Goal: Task Accomplishment & Management: Manage account settings

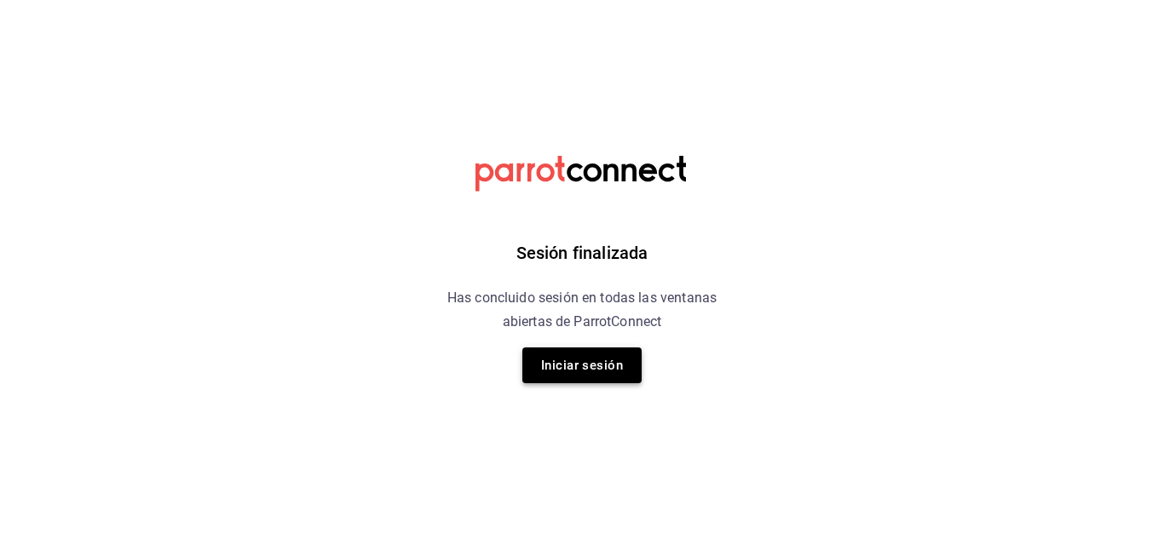
click at [591, 364] on button "Iniciar sesión" at bounding box center [581, 366] width 119 height 36
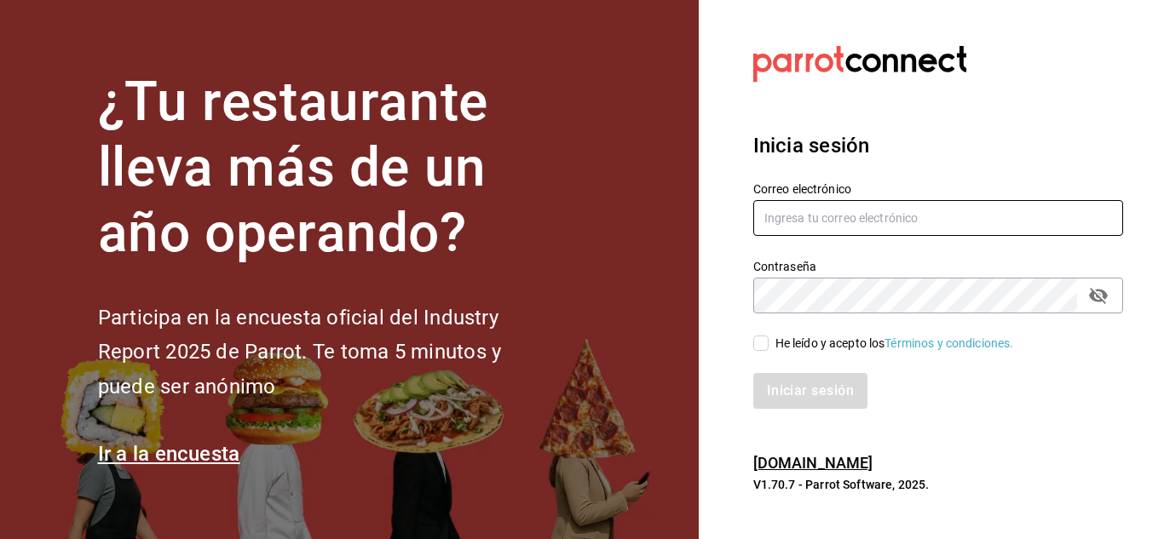
click at [901, 205] on input "text" at bounding box center [938, 218] width 370 height 36
paste input "cortesgrupotrueblack@gmail.com"
type input "cortesgrupotrueblack@gmail.com"
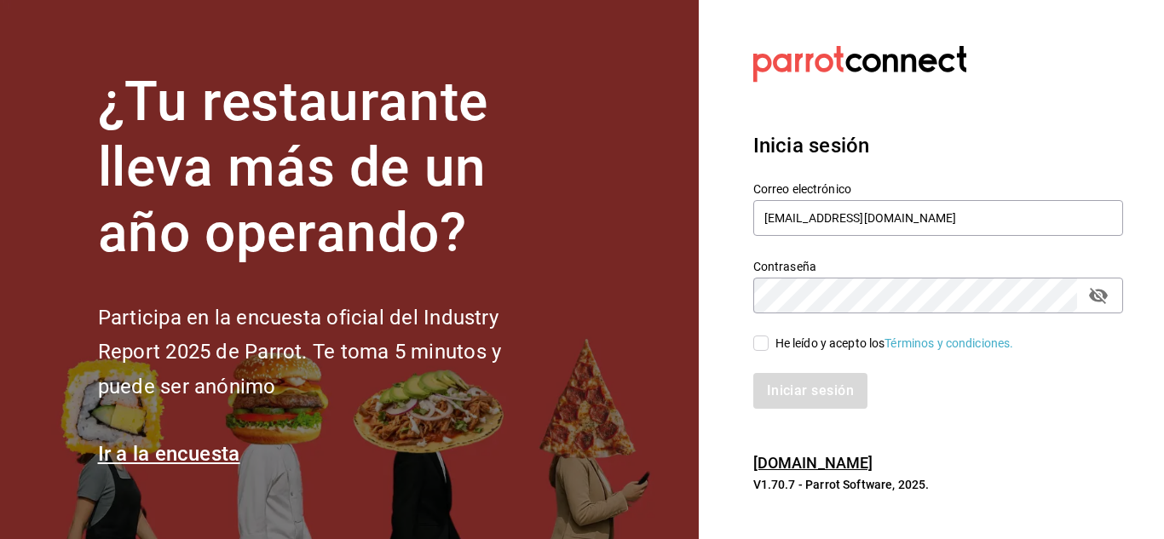
click at [763, 346] on input "He leído y acepto los Términos y condiciones." at bounding box center [760, 343] width 15 height 15
checkbox input "true"
click at [796, 384] on button "Iniciar sesión" at bounding box center [811, 391] width 116 height 36
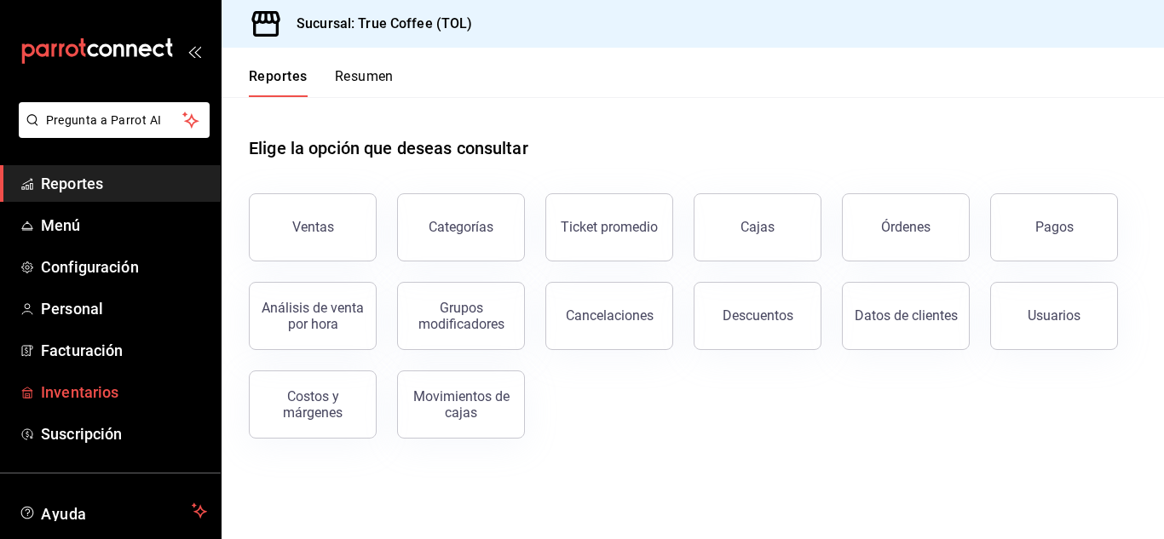
click at [103, 397] on span "Inventarios" at bounding box center [124, 392] width 166 height 23
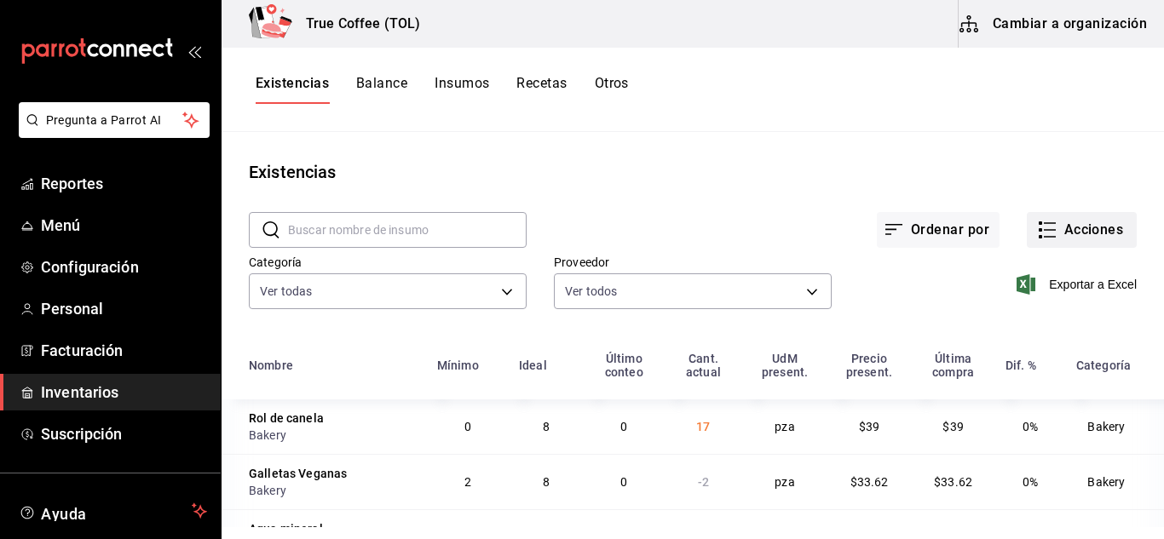
click at [1086, 234] on button "Acciones" at bounding box center [1082, 230] width 110 height 36
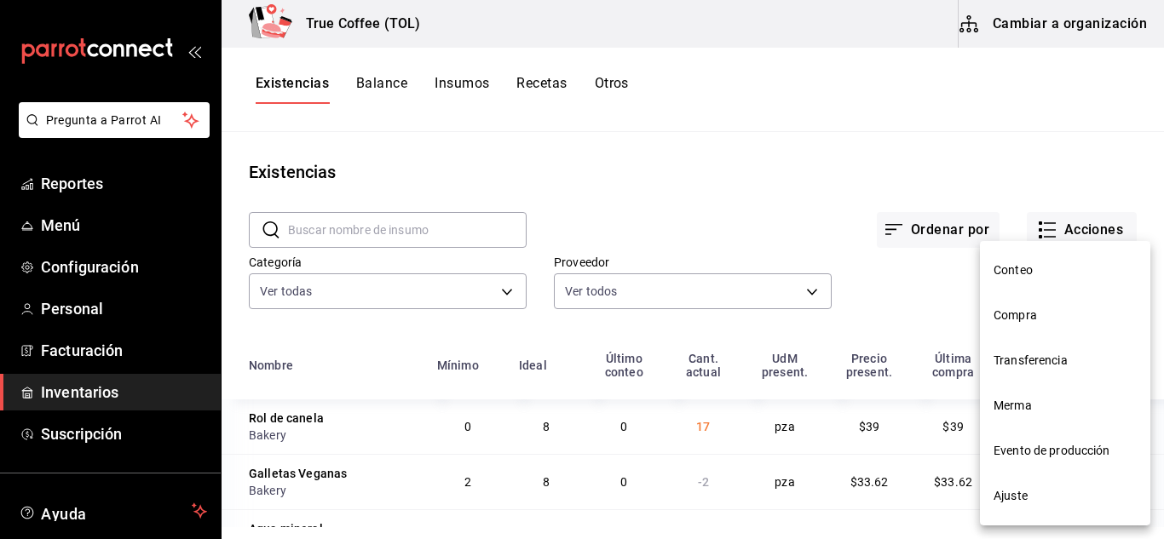
click at [1029, 317] on span "Compra" at bounding box center [1064, 316] width 143 height 18
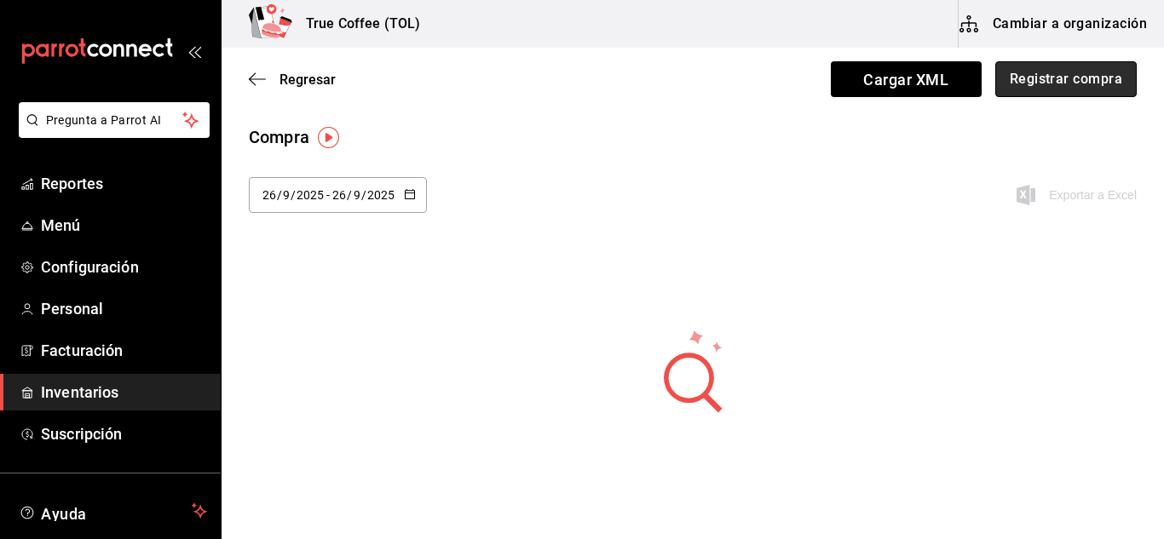
click at [1049, 72] on button "Registrar compra" at bounding box center [1065, 79] width 141 height 36
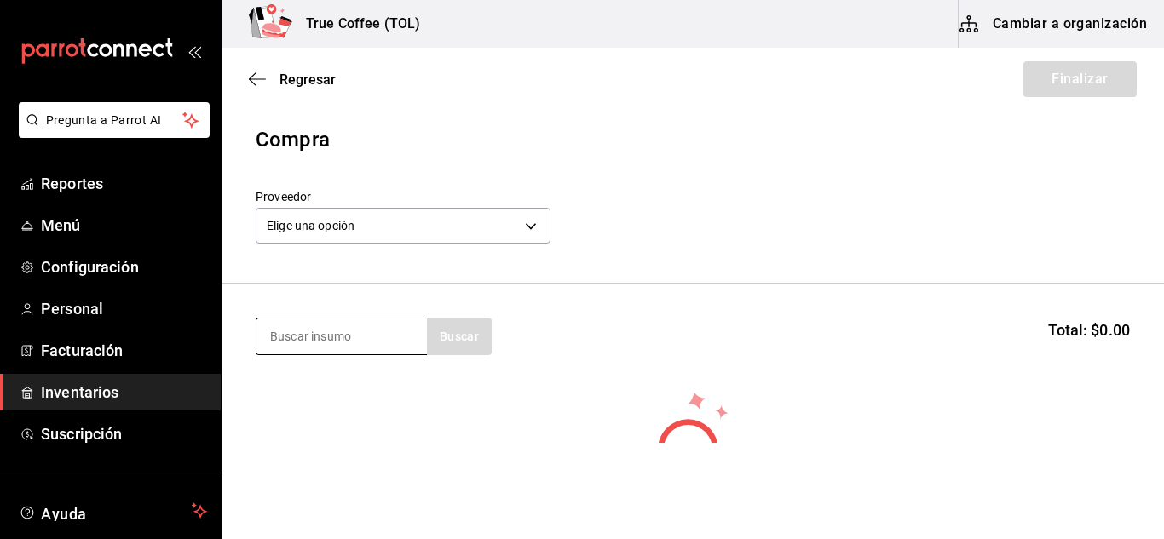
click at [363, 334] on input at bounding box center [341, 337] width 170 height 36
type input "galleta"
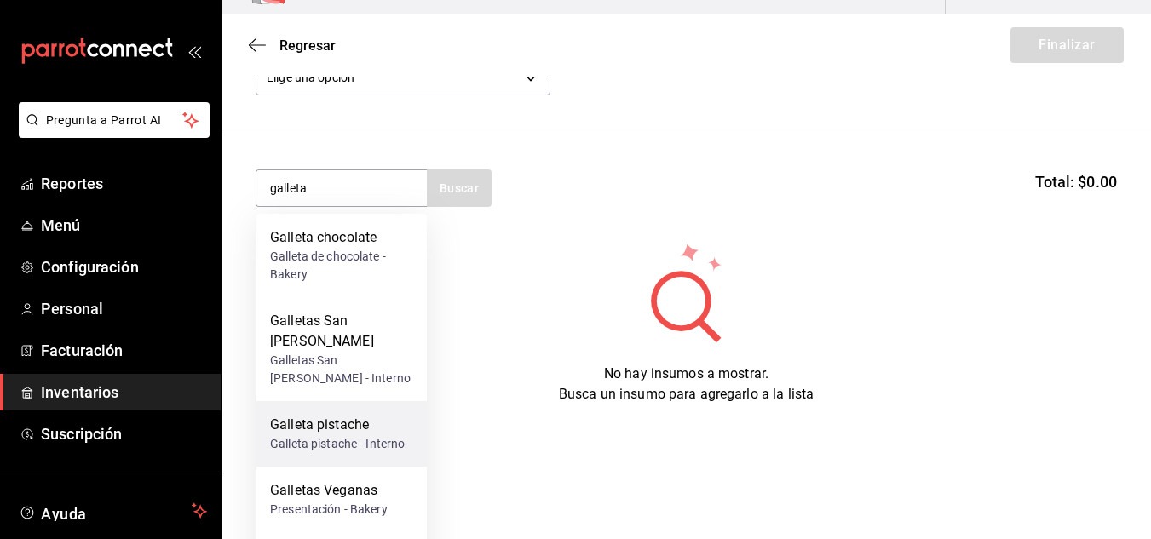
scroll to position [36, 0]
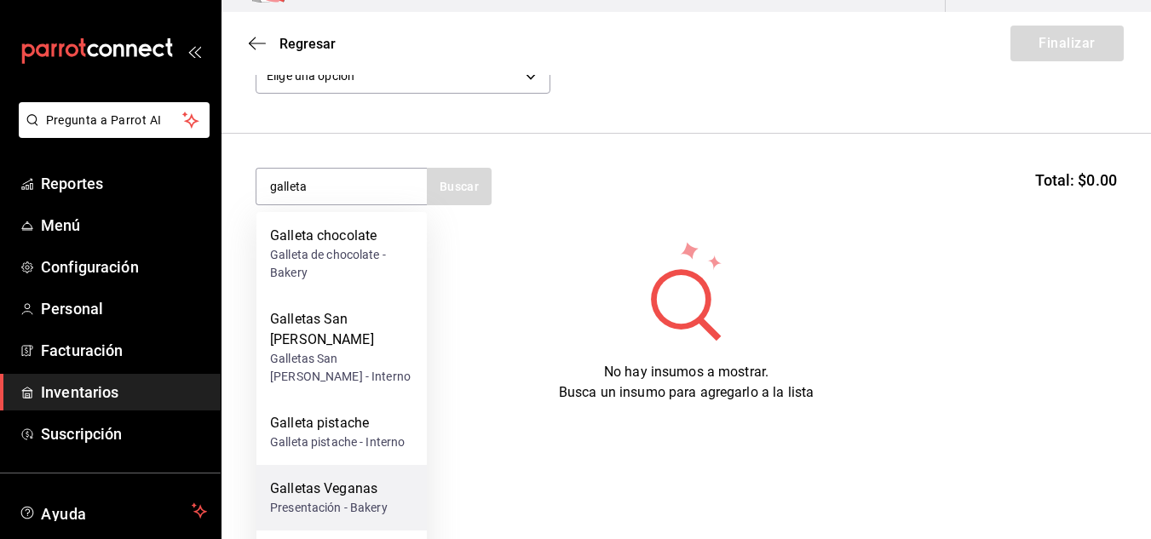
click at [355, 479] on div "Galletas Veganas" at bounding box center [329, 489] width 118 height 20
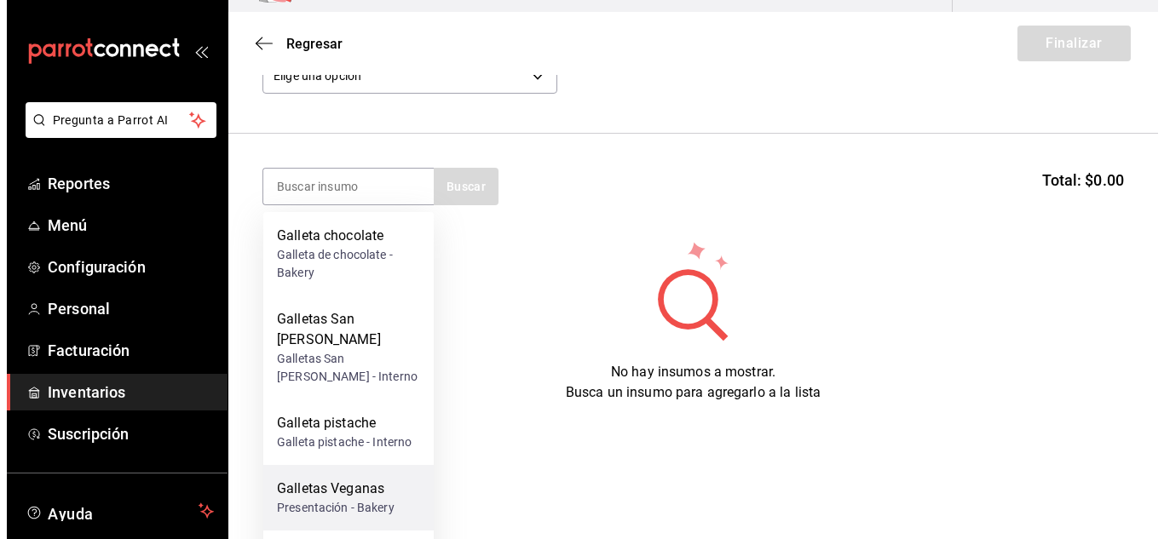
scroll to position [0, 0]
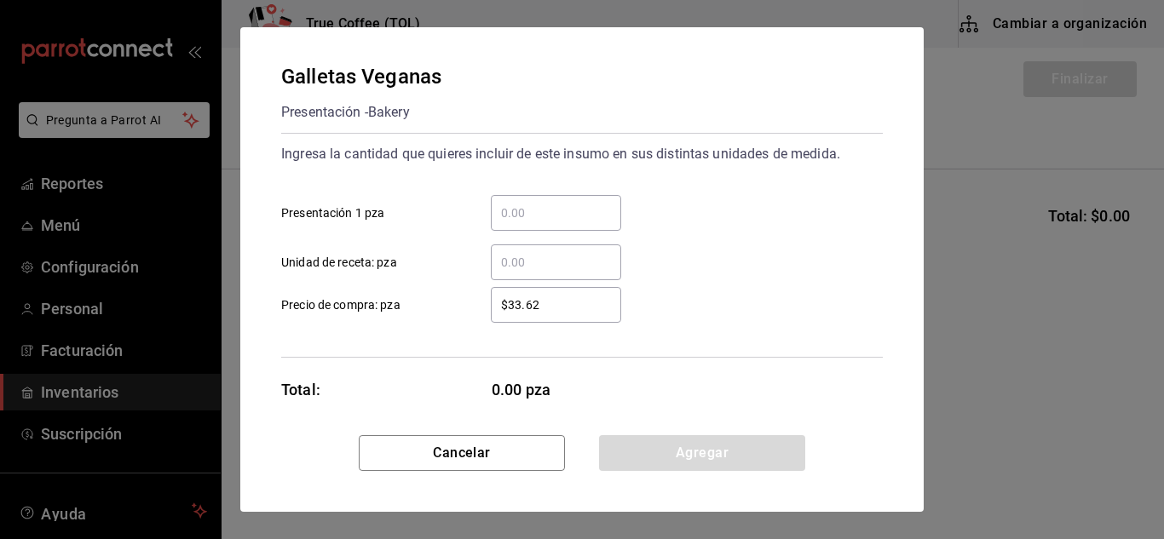
click at [548, 210] on input "​ Presentación 1 pza" at bounding box center [556, 213] width 130 height 20
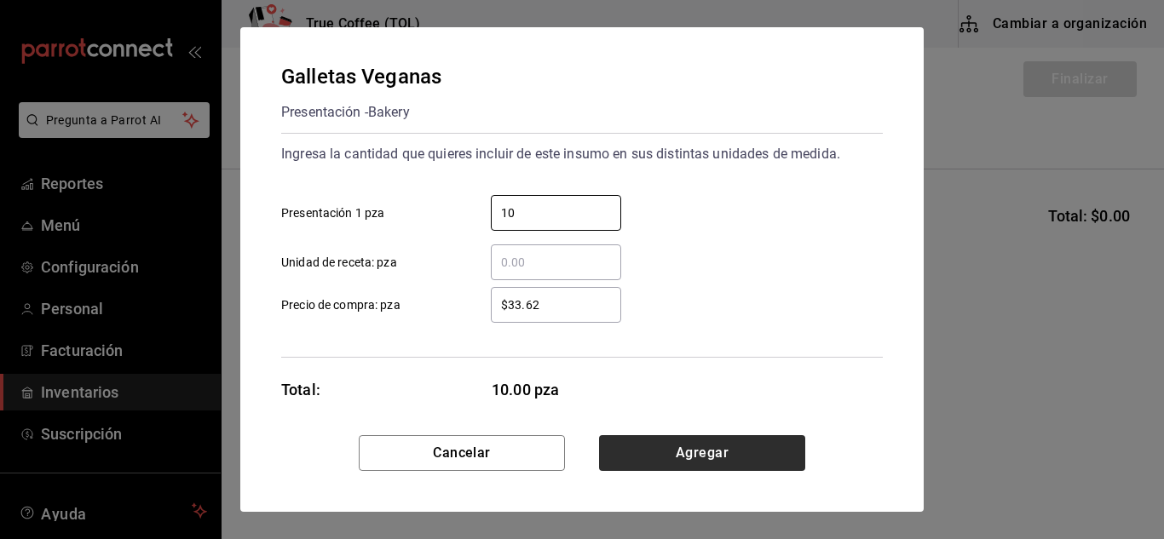
type input "10"
click at [698, 453] on button "Agregar" at bounding box center [702, 453] width 206 height 36
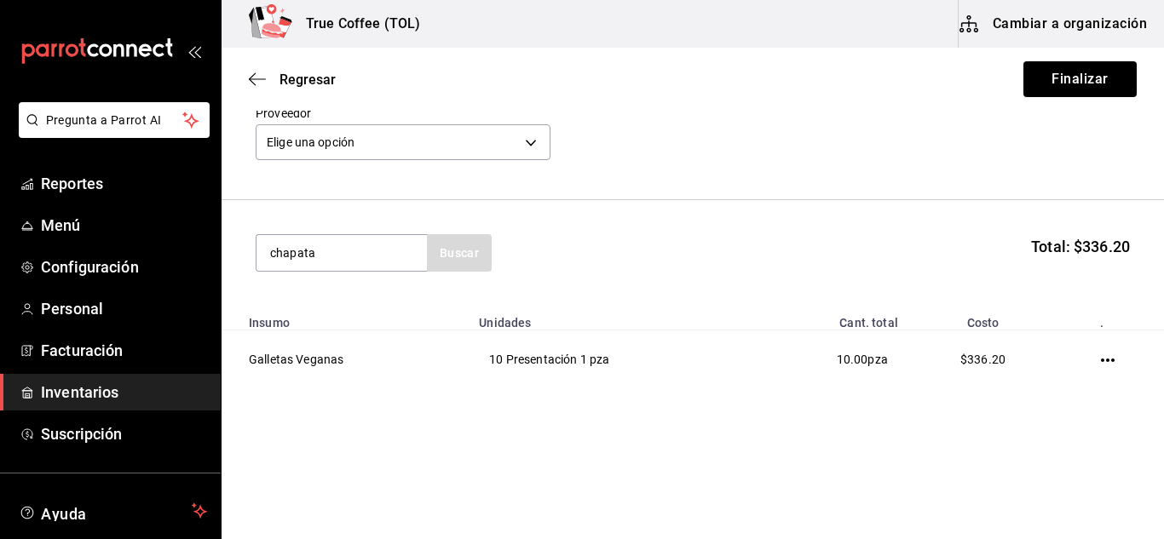
type input "chapata"
click at [620, 210] on section "chapata Buscar Total: $336.20" at bounding box center [693, 253] width 942 height 106
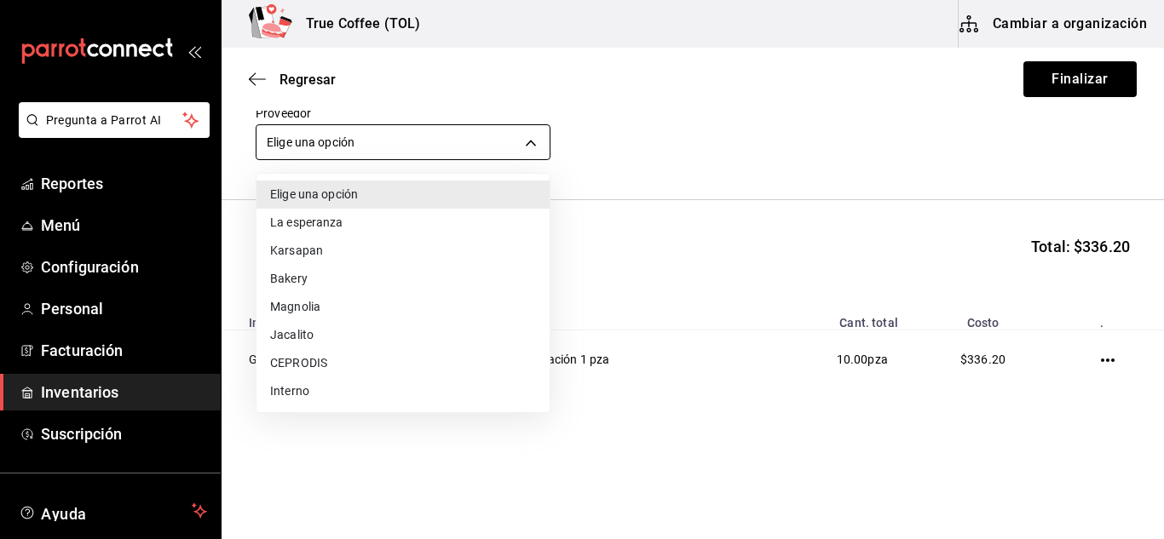
click at [505, 149] on body "Pregunta a Parrot AI Reportes Menú Configuración Personal Facturación Inventari…" at bounding box center [582, 221] width 1164 height 443
click at [314, 282] on li "Bakery" at bounding box center [402, 279] width 293 height 28
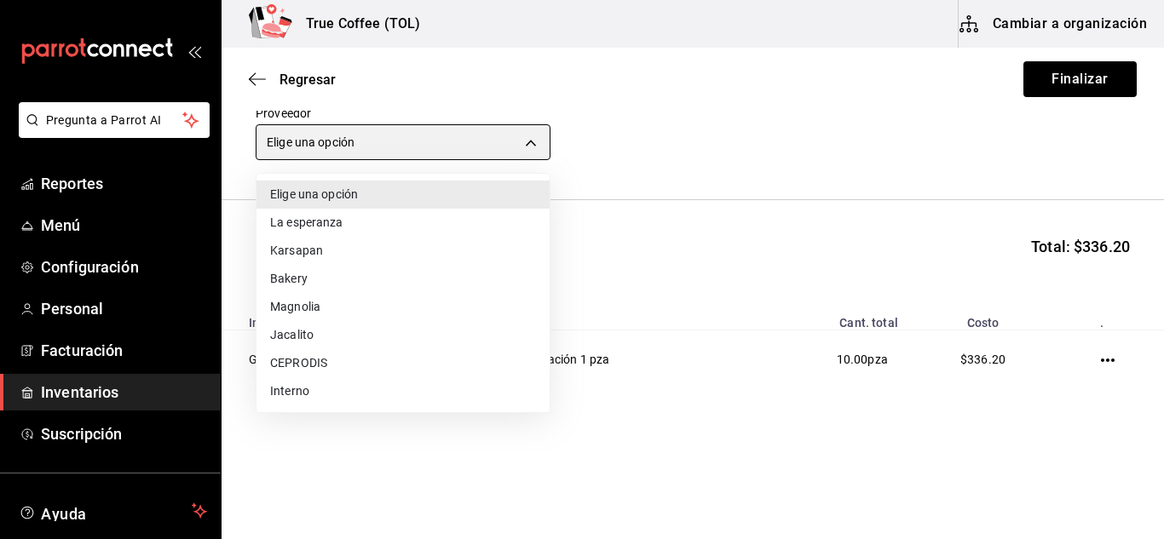
type input "e04ef907-a528-4bed-b84b-3795ef7164b4"
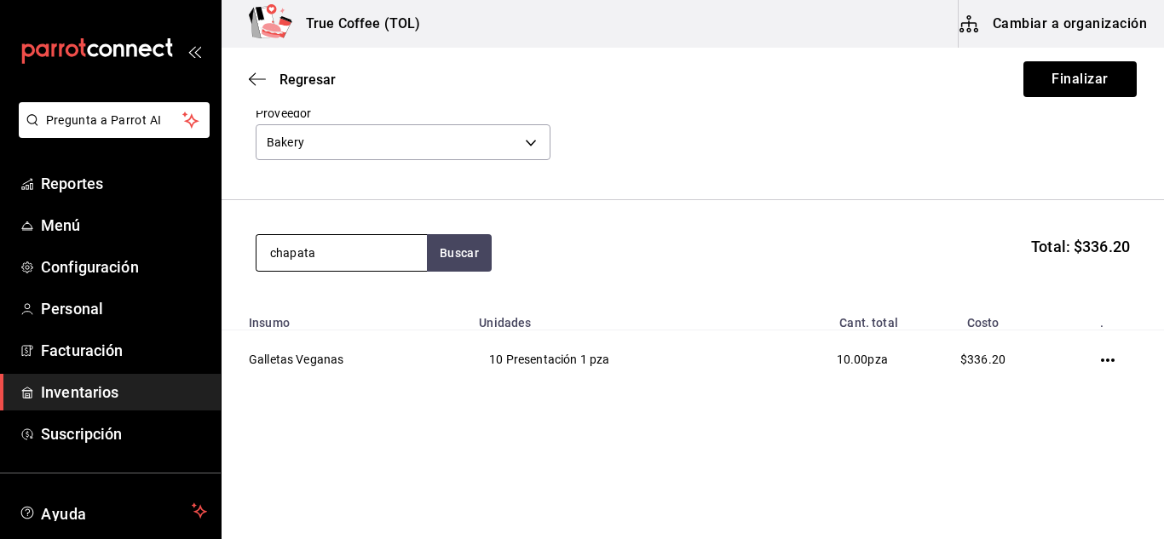
click at [372, 268] on input "chapata" at bounding box center [341, 253] width 170 height 36
type input "c"
click at [1061, 84] on button "Finalizar" at bounding box center [1079, 79] width 113 height 36
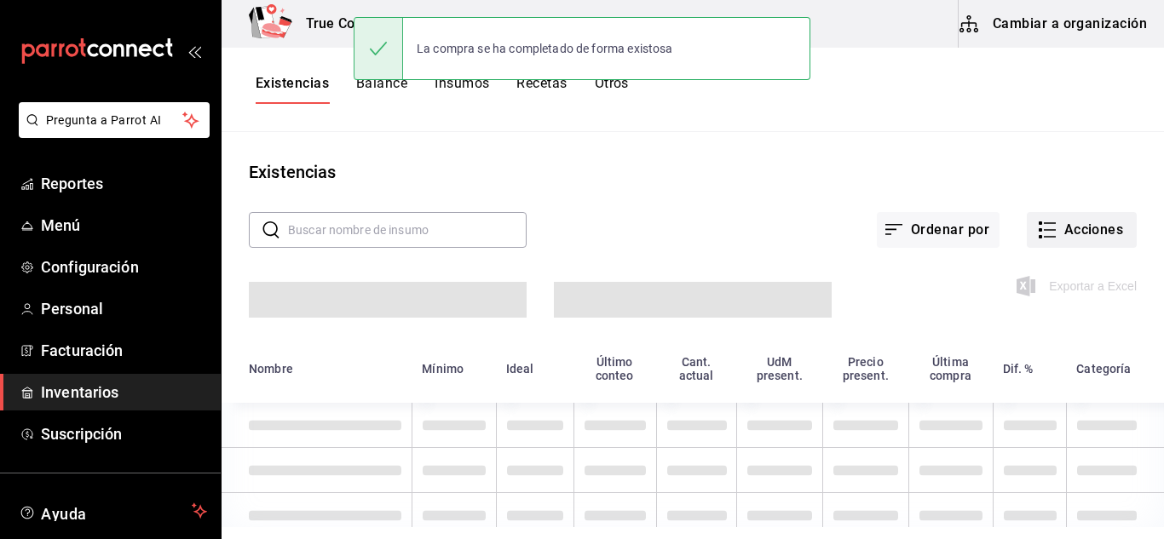
click at [1080, 246] on button "Acciones" at bounding box center [1082, 230] width 110 height 36
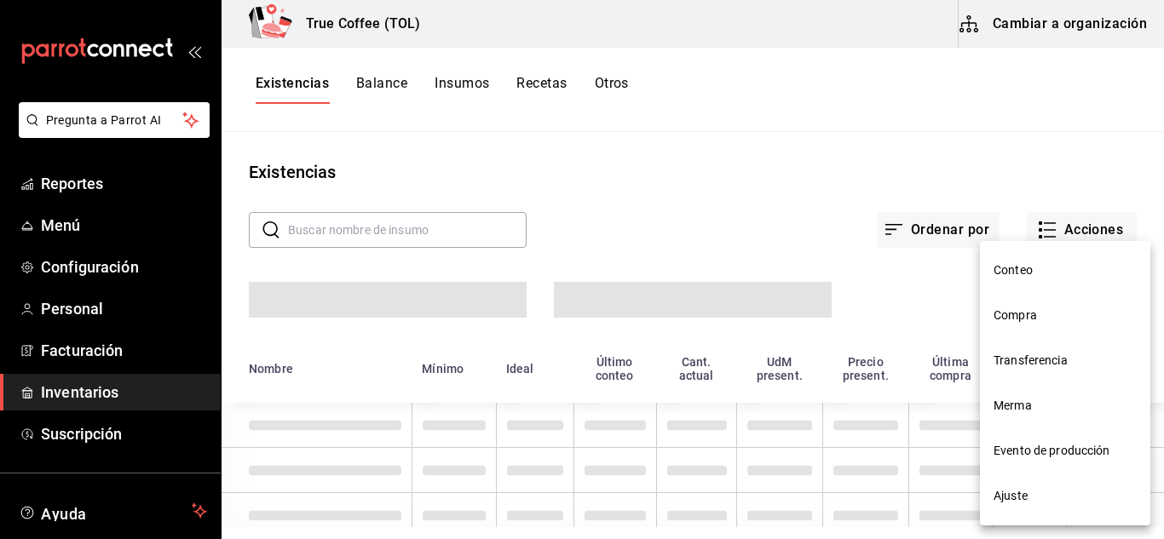
click at [1047, 329] on li "Compra" at bounding box center [1065, 315] width 170 height 45
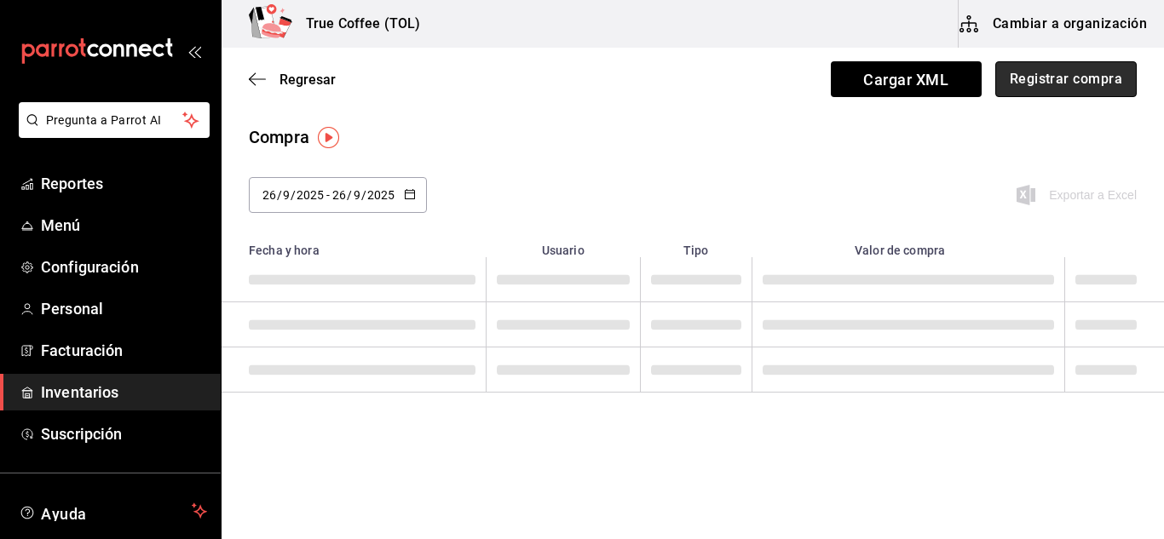
click at [1051, 78] on button "Registrar compra" at bounding box center [1065, 79] width 141 height 36
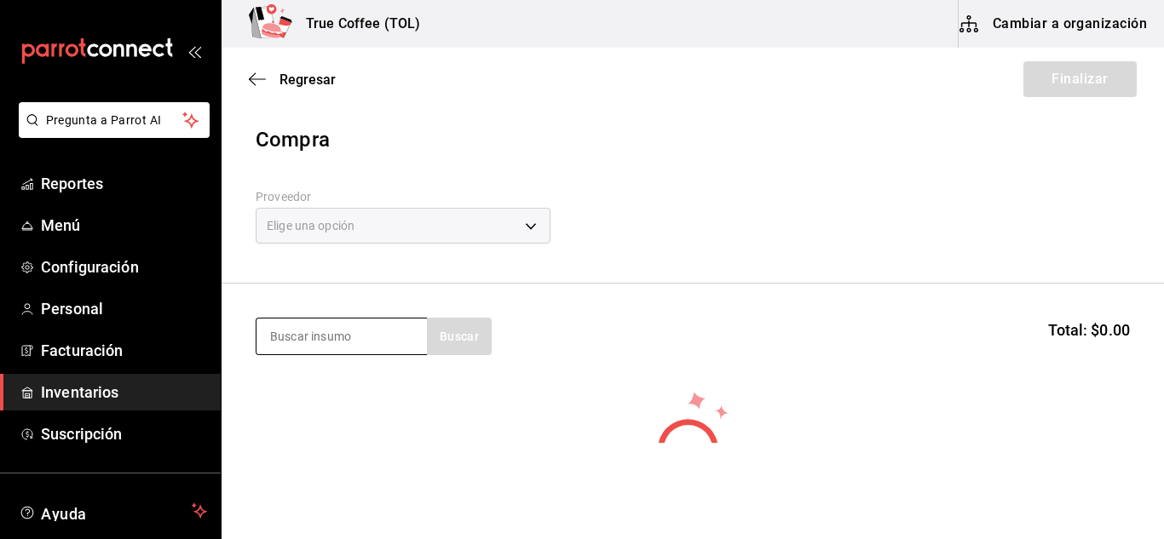
click at [339, 337] on input at bounding box center [341, 337] width 170 height 36
type input "chapata"
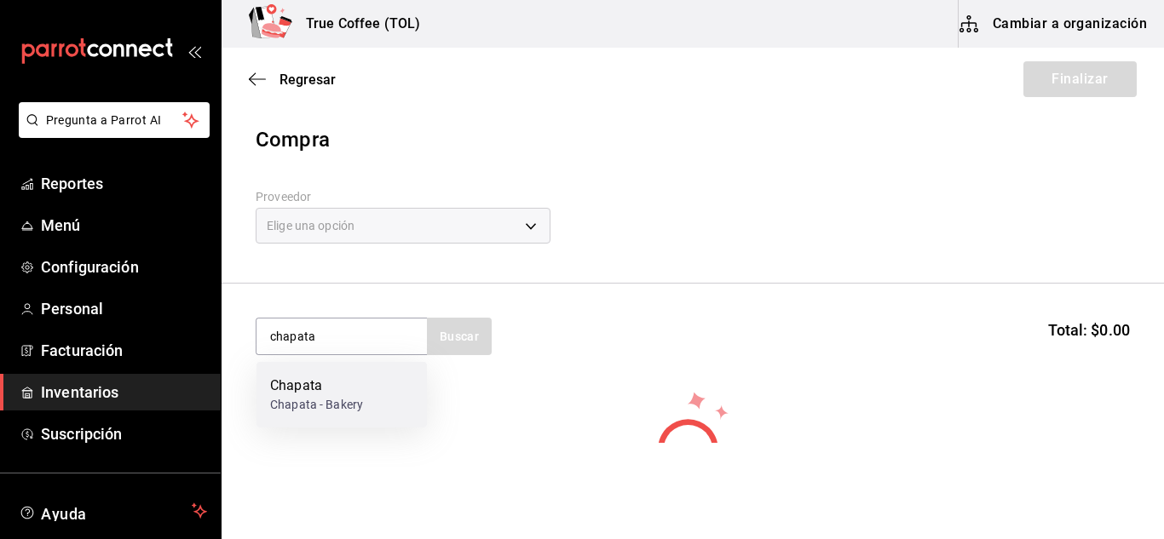
click at [331, 401] on div "Chapata - Bakery" at bounding box center [316, 405] width 93 height 18
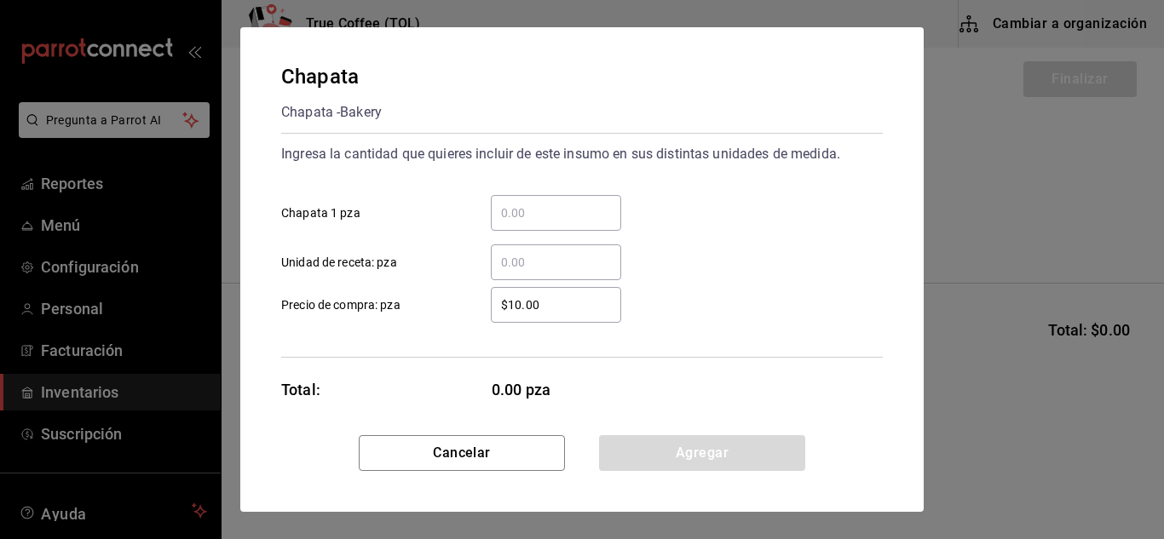
click at [602, 211] on input "​ Chapata 1 pza" at bounding box center [556, 213] width 130 height 20
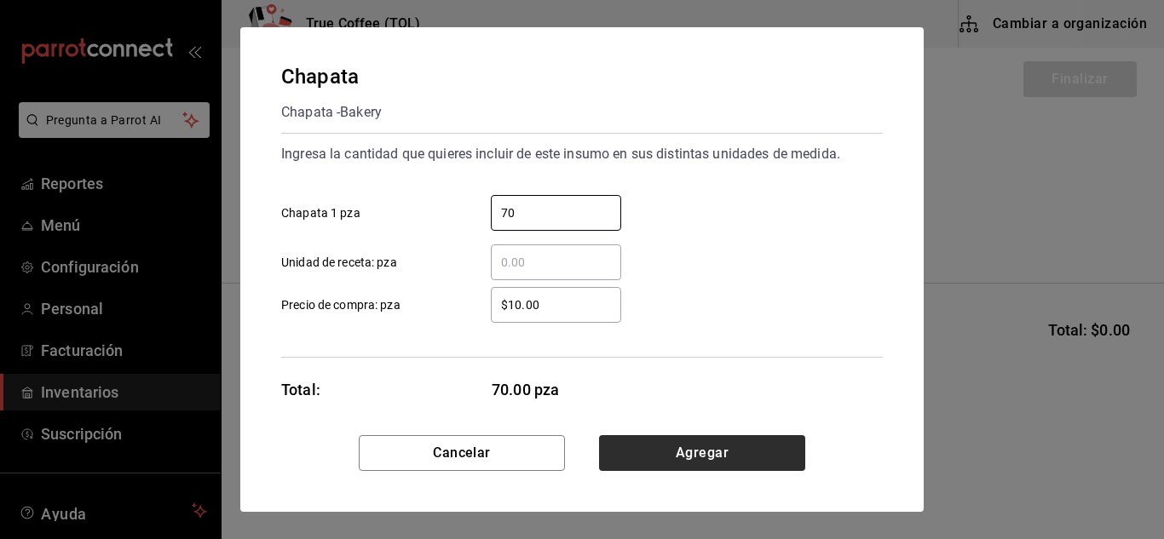
type input "70"
click at [678, 461] on button "Agregar" at bounding box center [702, 453] width 206 height 36
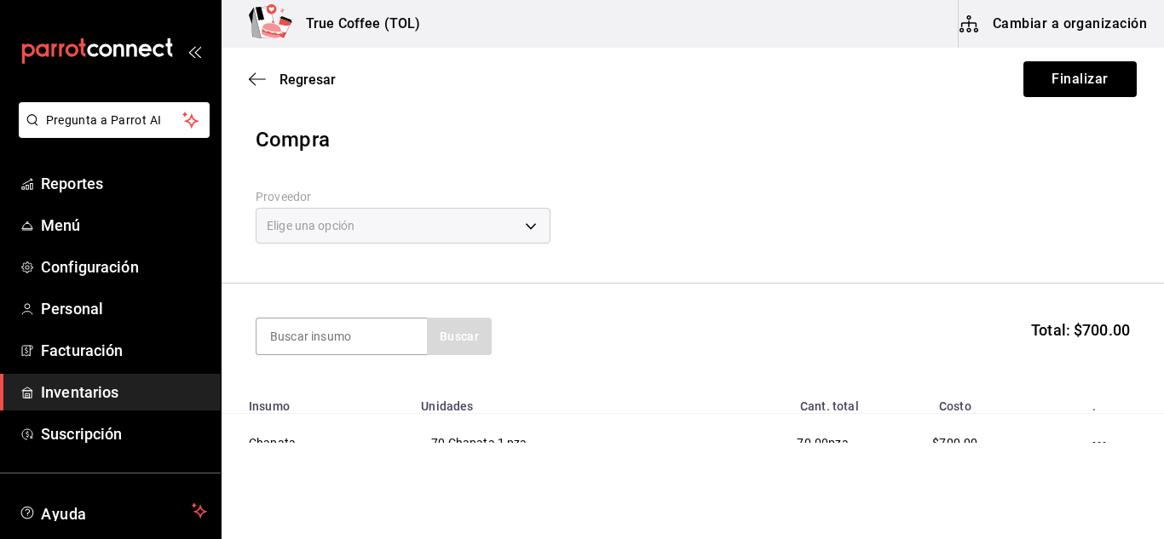
click at [470, 224] on div "Elige una opción" at bounding box center [403, 226] width 295 height 36
click at [532, 224] on div "Elige una opción" at bounding box center [403, 226] width 295 height 36
click at [1080, 84] on button "Finalizar" at bounding box center [1079, 79] width 113 height 36
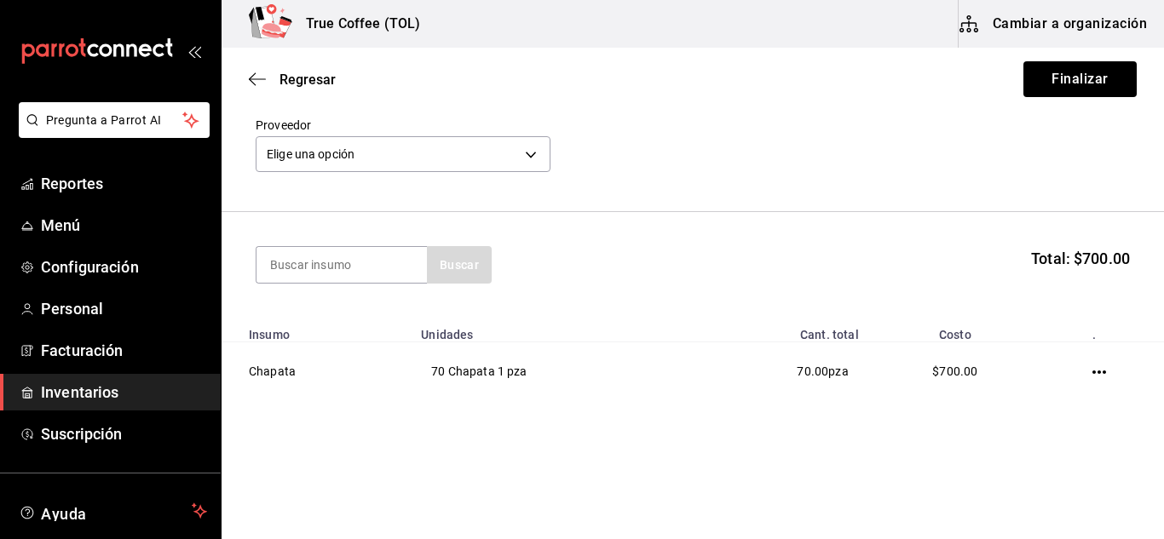
scroll to position [72, 0]
click at [497, 165] on body "Pregunta a Parrot AI Reportes Menú Configuración Personal Facturación Inventari…" at bounding box center [582, 221] width 1164 height 443
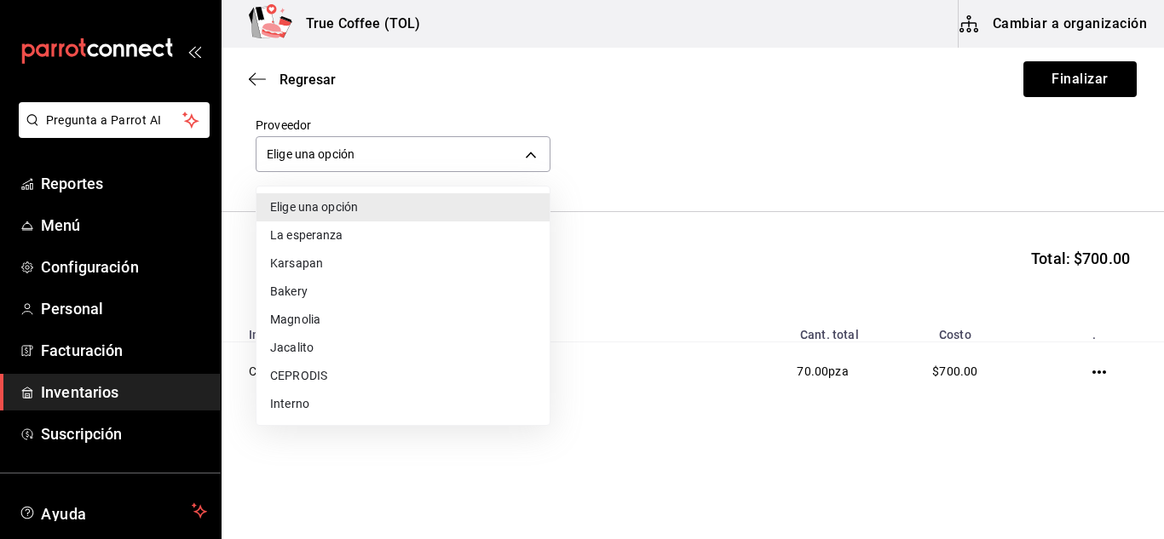
click at [320, 268] on li "Karsapan" at bounding box center [402, 264] width 293 height 28
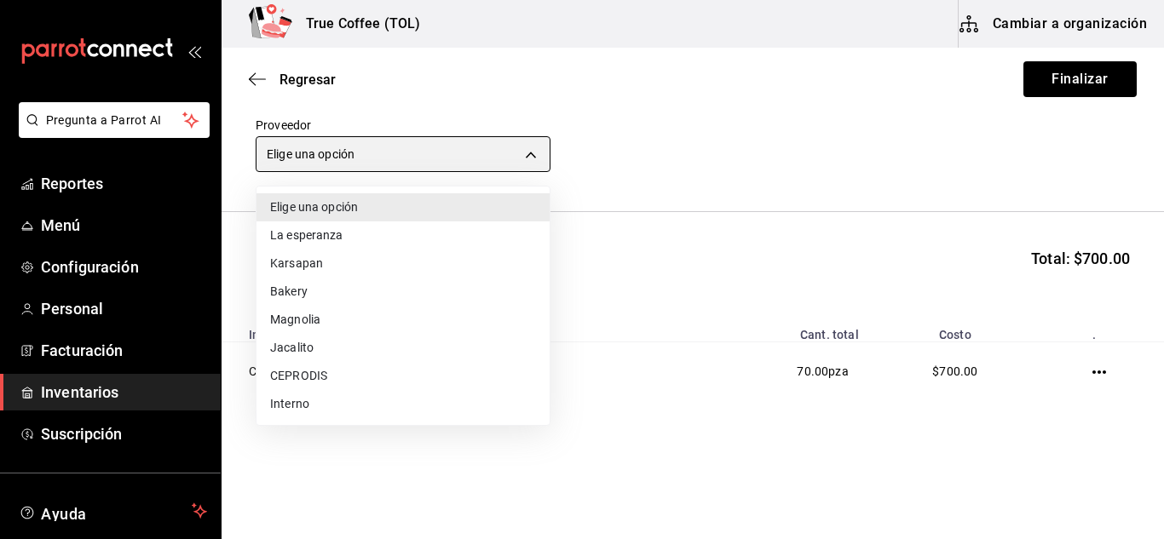
type input "48fa7dcc-bb62-48f2-92d7-59b9a8efd805"
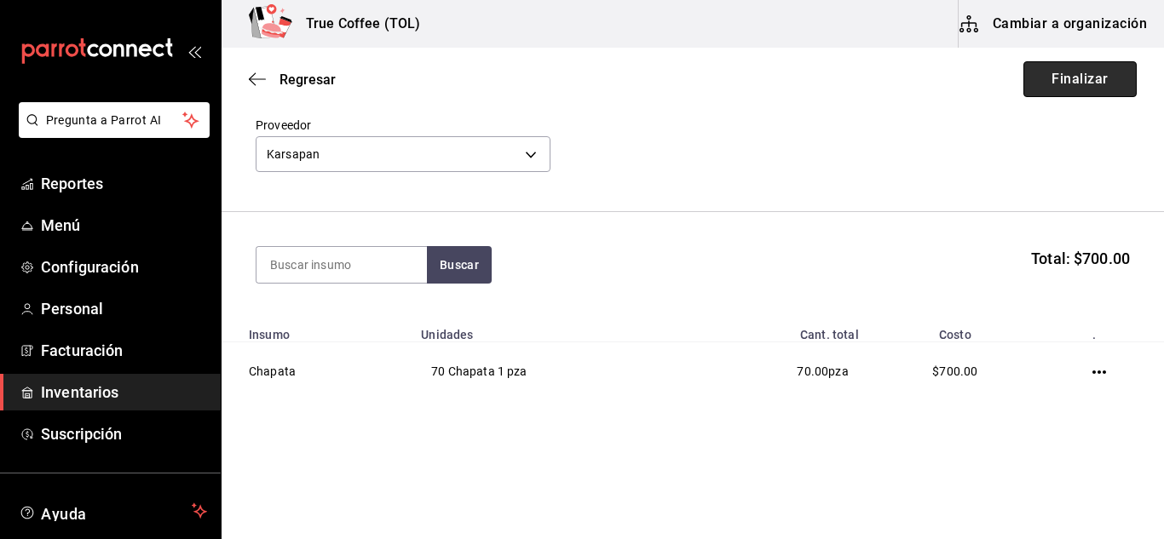
click at [1080, 83] on button "Finalizar" at bounding box center [1079, 79] width 113 height 36
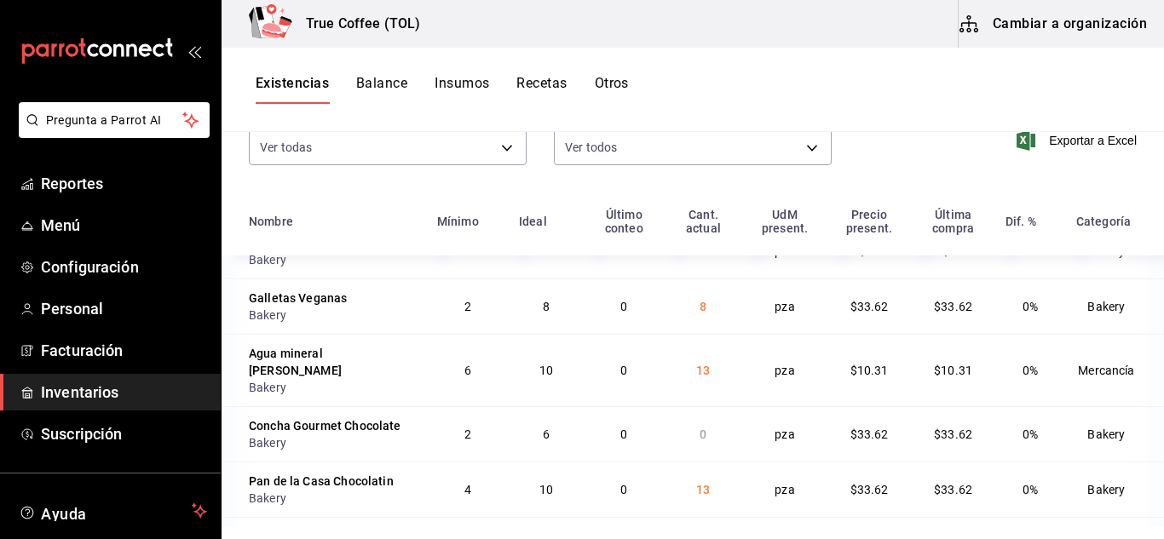
scroll to position [32, 0]
drag, startPoint x: 567, startPoint y: 376, endPoint x: 958, endPoint y: 76, distance: 492.8
click at [958, 76] on div "Existencias Balance Insumos Recetas Otros" at bounding box center [693, 89] width 942 height 29
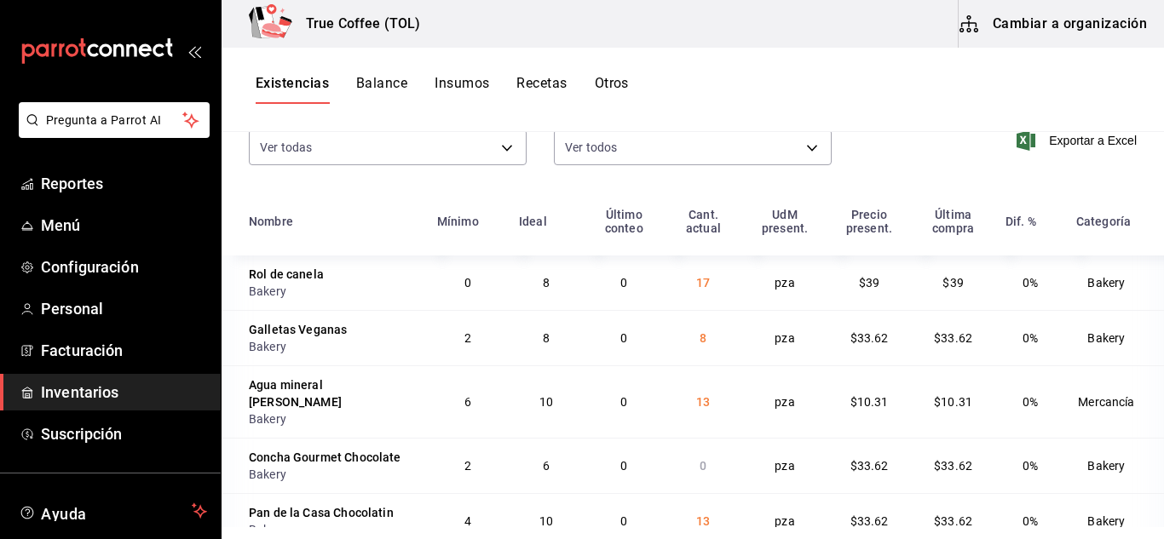
scroll to position [0, 0]
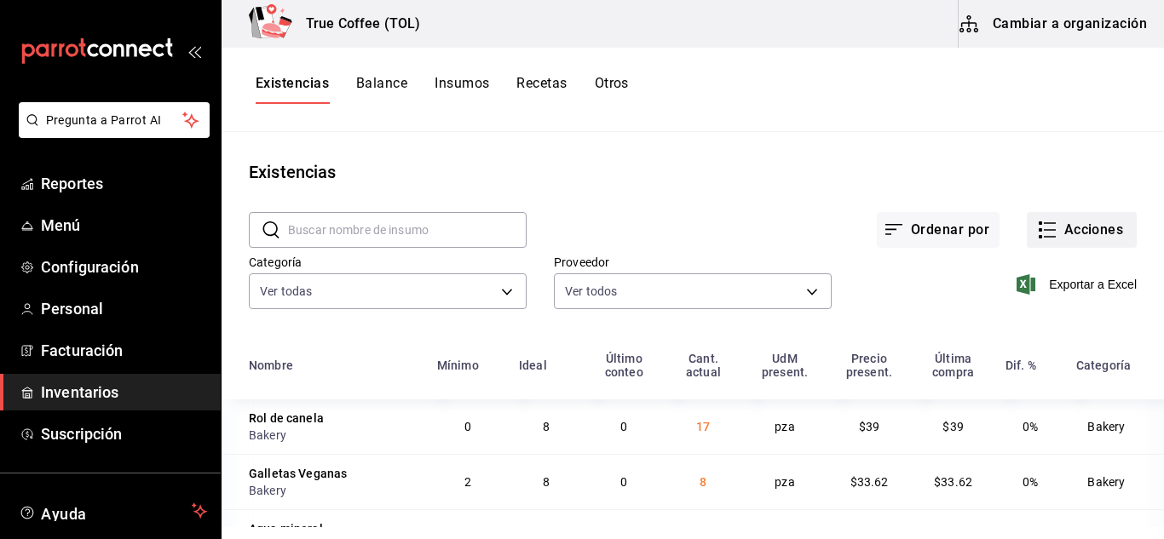
click at [1037, 228] on icon "button" at bounding box center [1047, 230] width 20 height 20
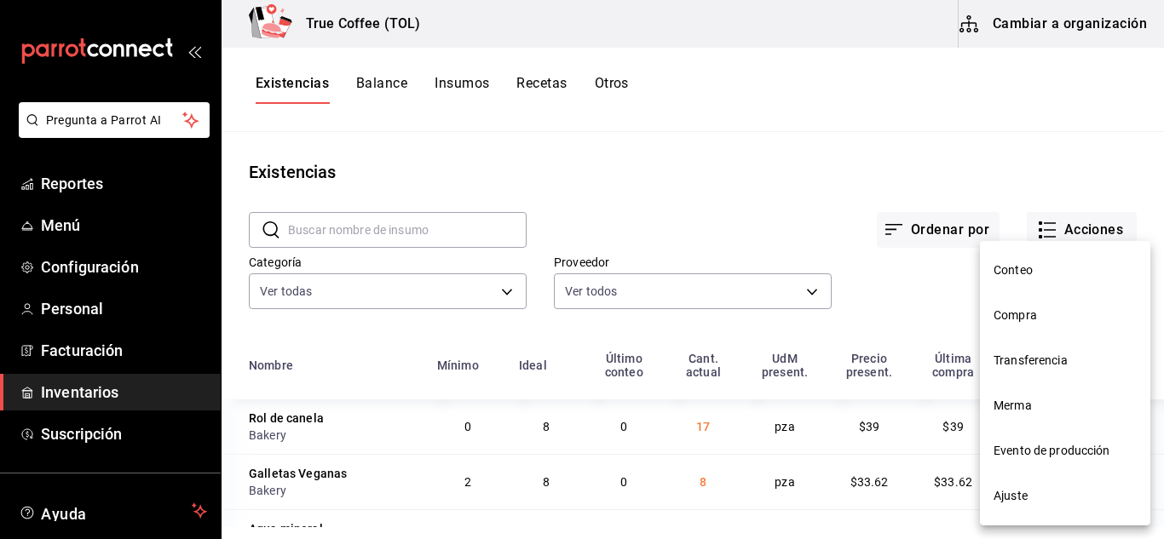
click at [1006, 314] on span "Compra" at bounding box center [1064, 316] width 143 height 18
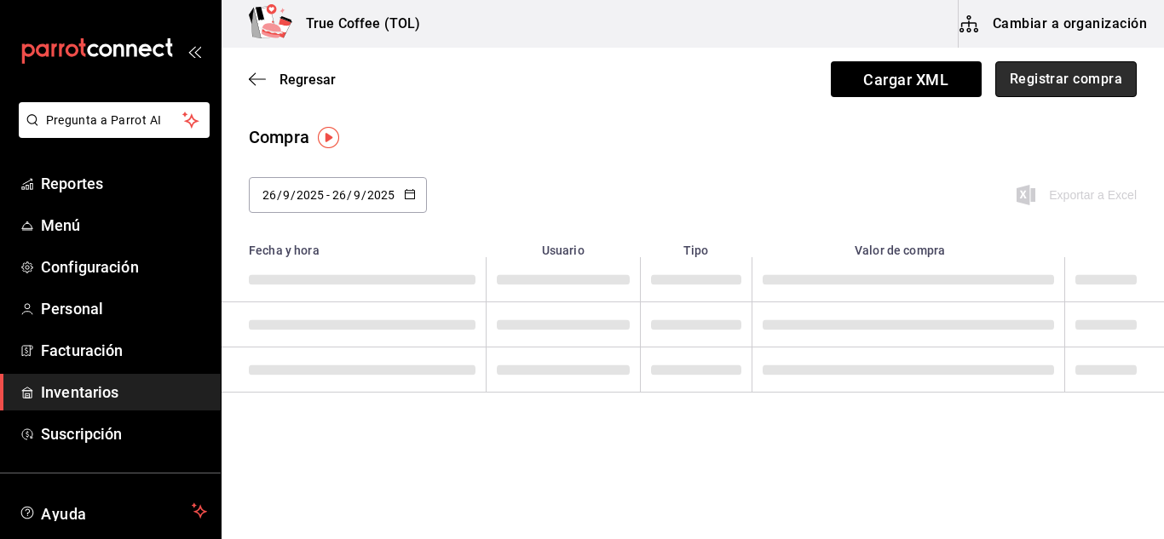
click at [1109, 77] on button "Registrar compra" at bounding box center [1065, 79] width 141 height 36
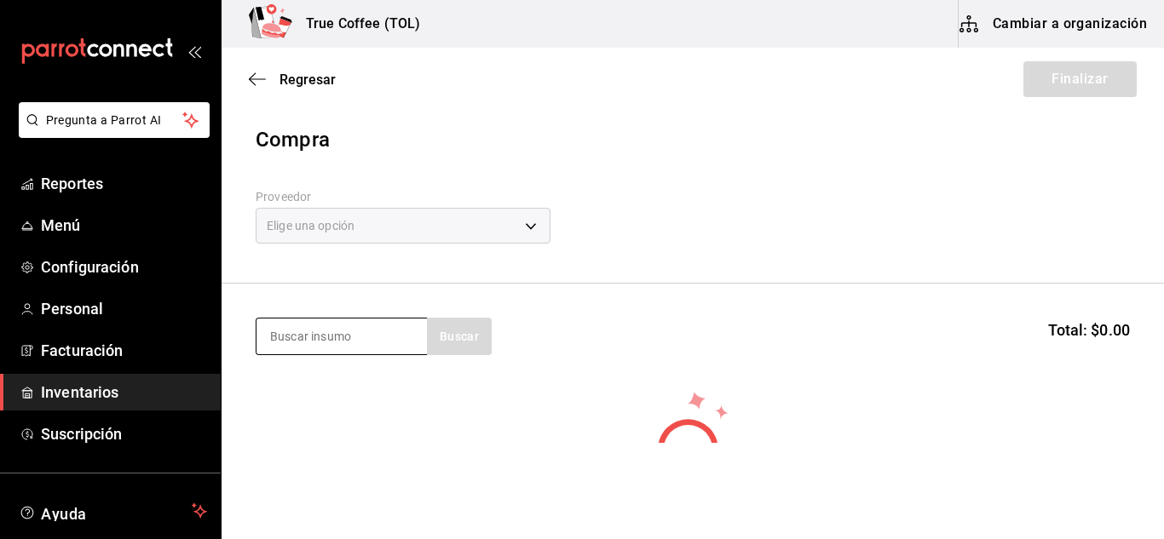
click at [359, 334] on input at bounding box center [341, 337] width 170 height 36
type input "agua"
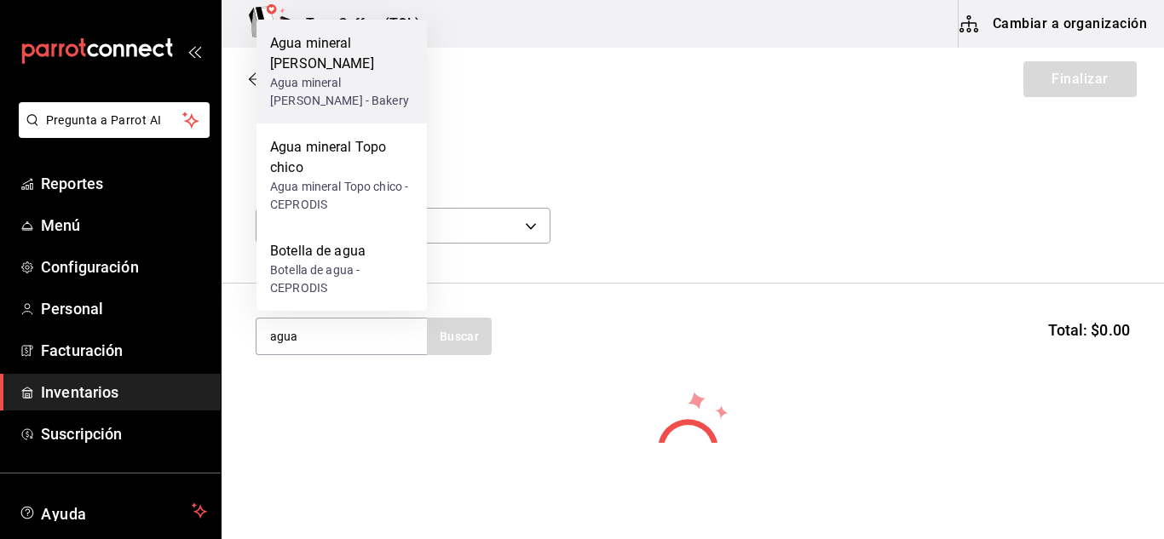
click at [349, 91] on div "Agua mineral Peñafiel - Bakery" at bounding box center [341, 92] width 143 height 36
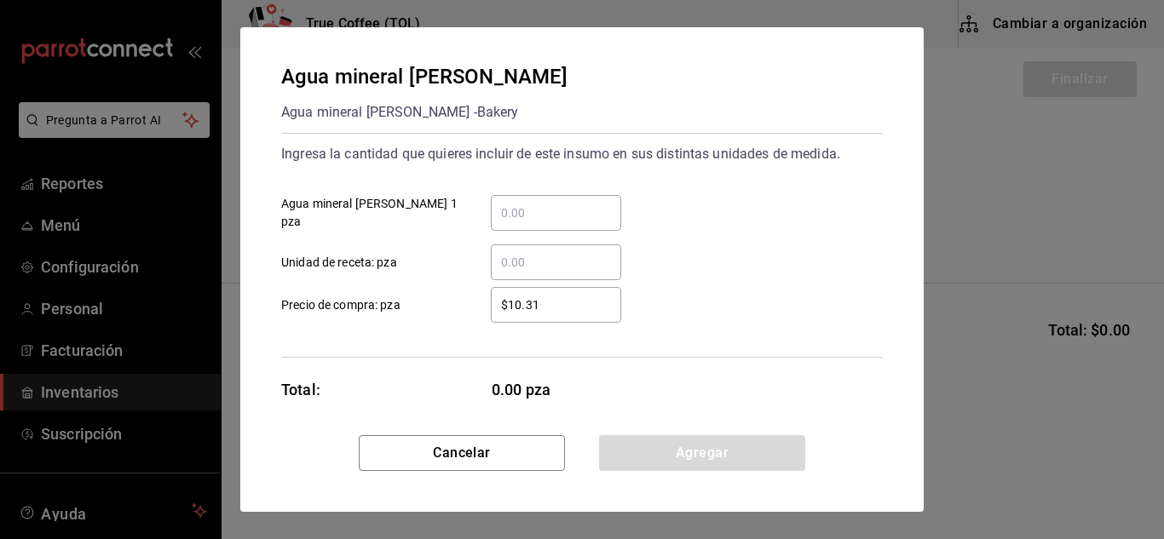
click at [539, 196] on div "​" at bounding box center [556, 213] width 130 height 36
click at [539, 203] on input "​ Agua mineral Peñafiel 1 pza" at bounding box center [556, 213] width 130 height 20
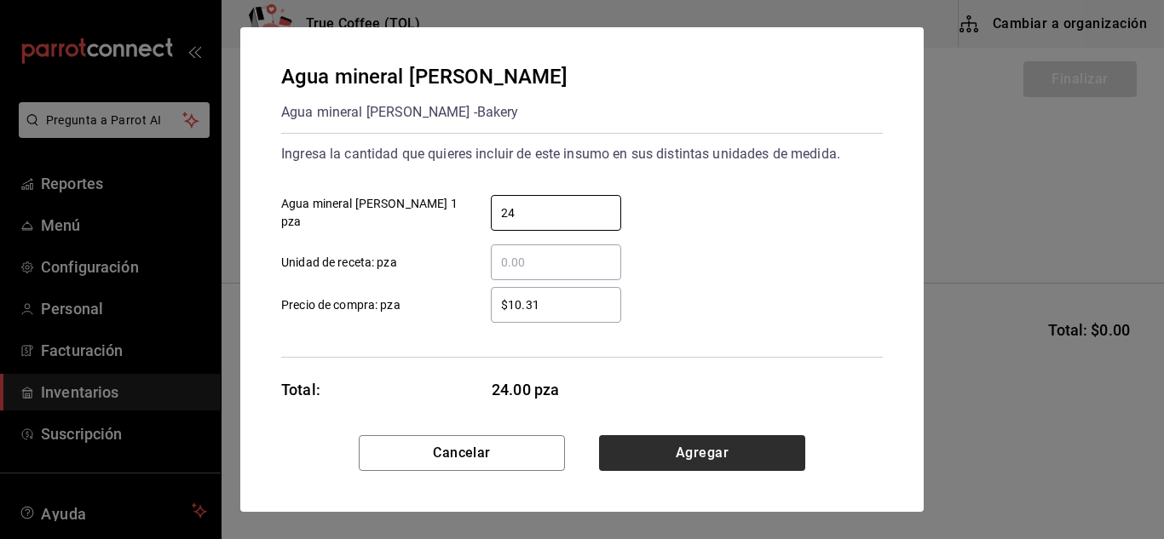
type input "24"
click at [705, 452] on button "Agregar" at bounding box center [702, 453] width 206 height 36
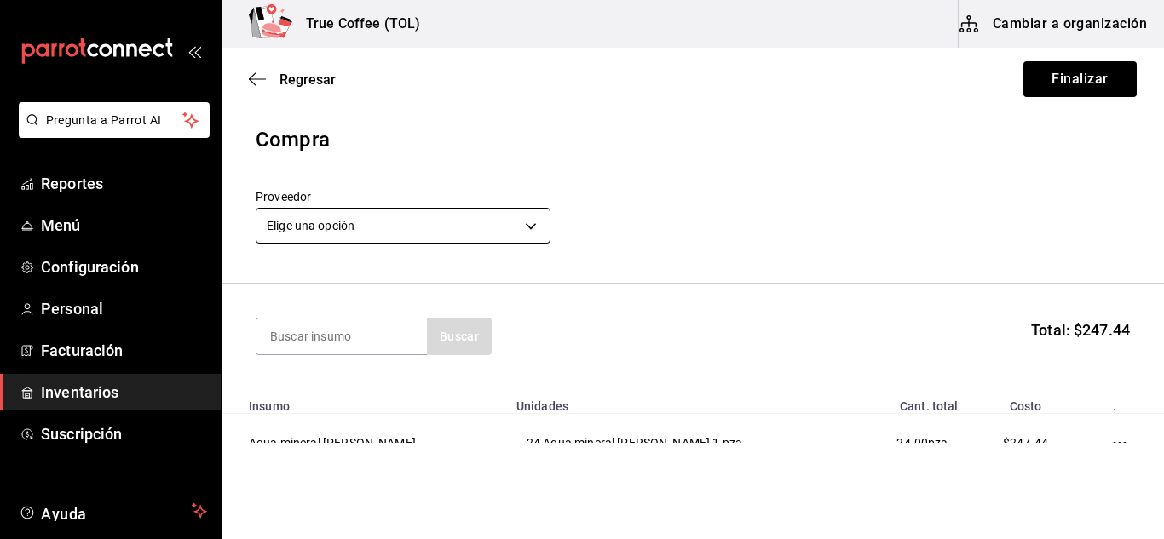
click at [514, 225] on body "Pregunta a Parrot AI Reportes Menú Configuración Personal Facturación Inventari…" at bounding box center [582, 221] width 1164 height 443
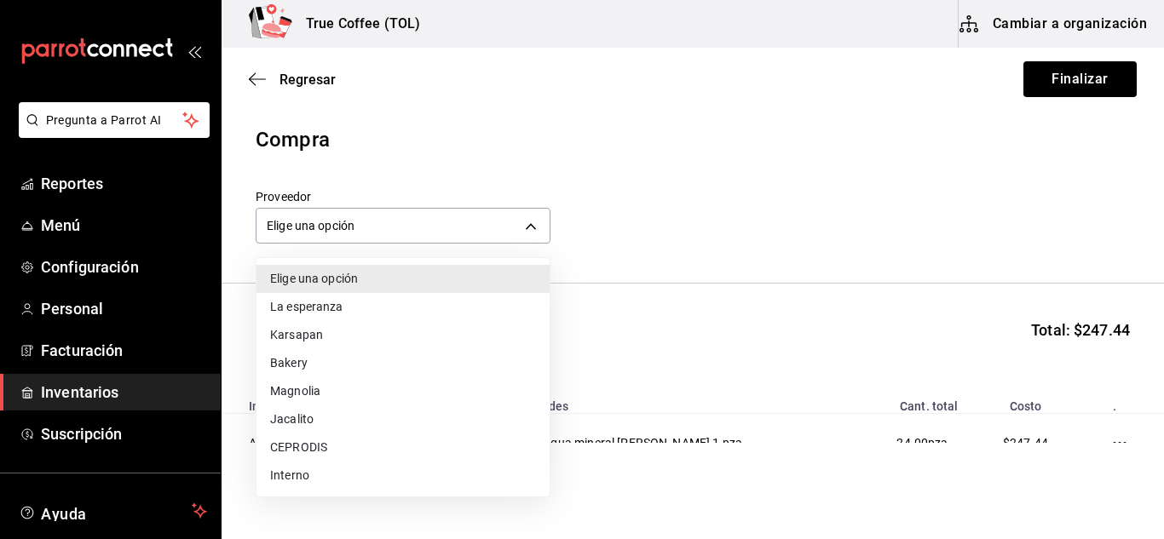
click at [357, 442] on li "CEPRODIS" at bounding box center [402, 448] width 293 height 28
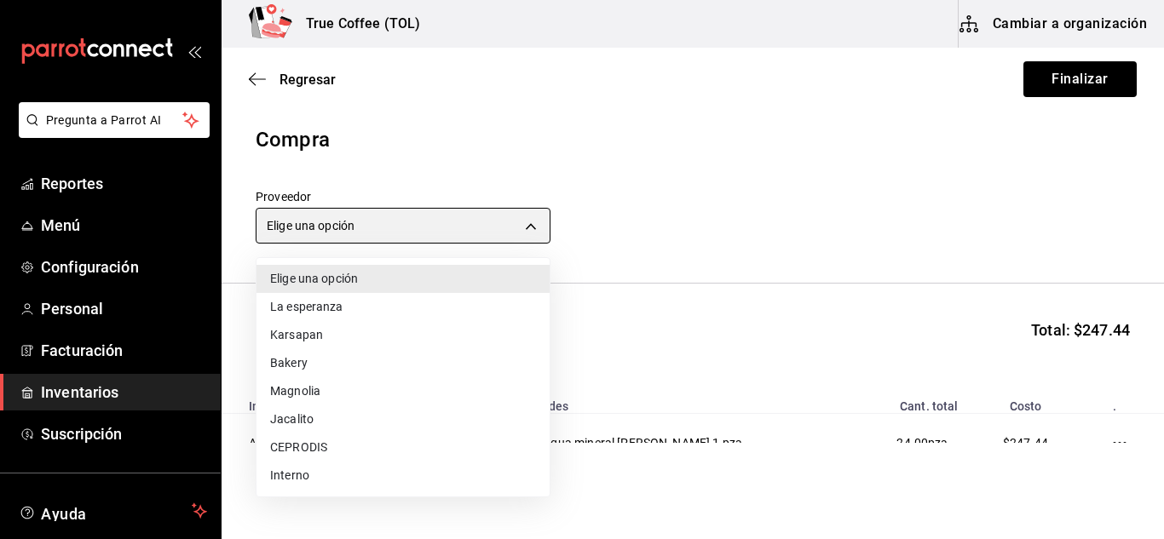
type input "3b6d991c-5e10-4b9e-b18d-6a0572c6a0de"
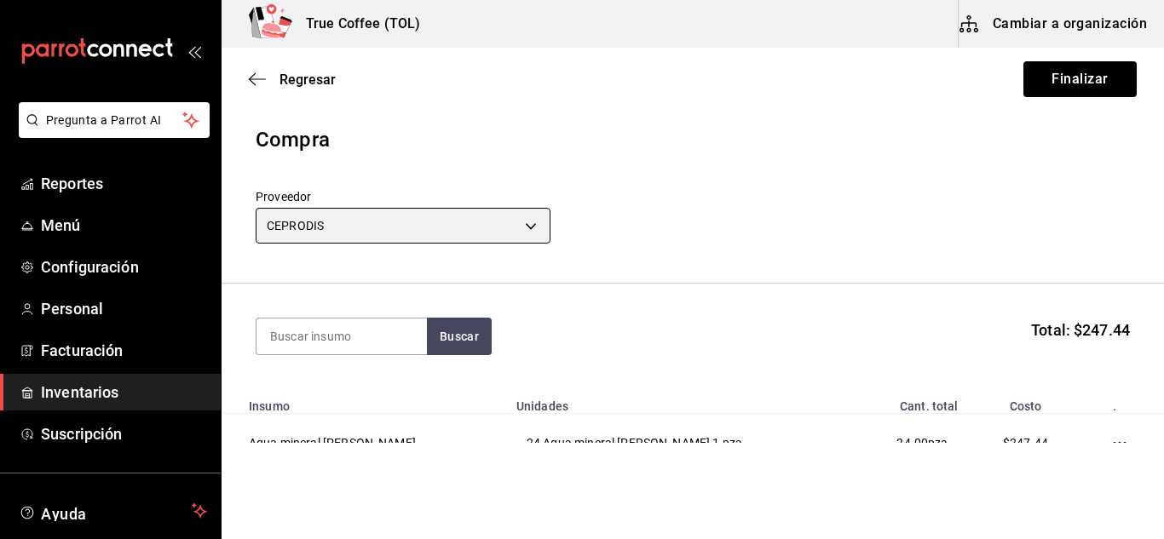
scroll to position [84, 0]
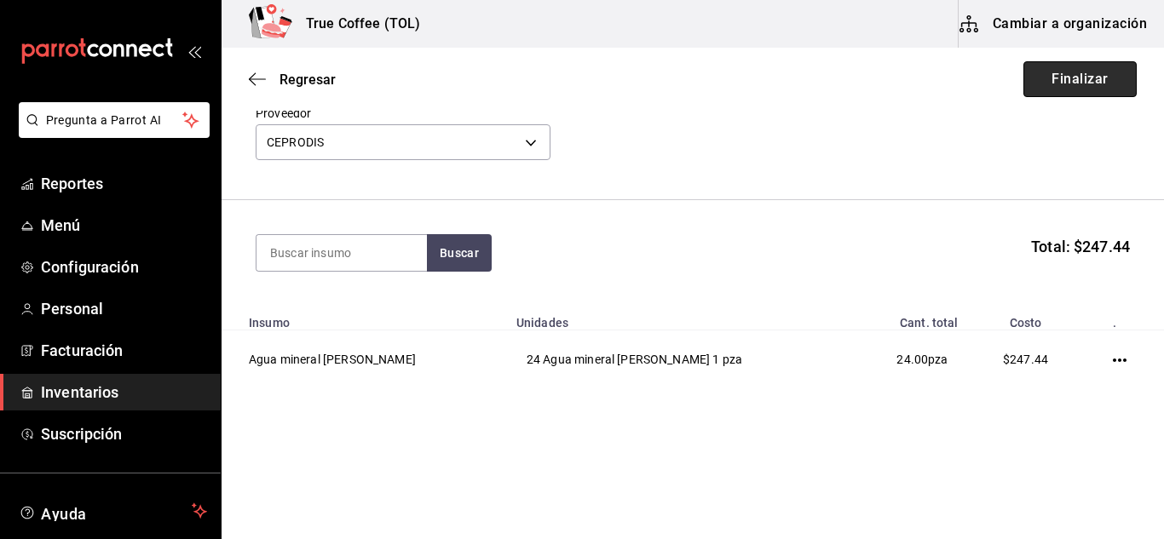
click at [1051, 74] on button "Finalizar" at bounding box center [1079, 79] width 113 height 36
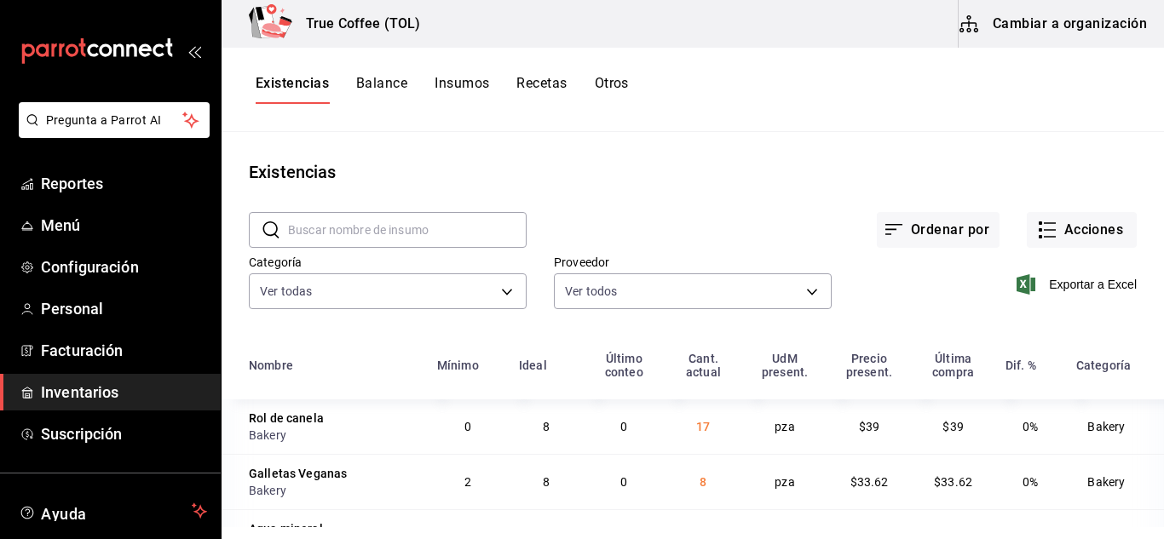
click at [442, 235] on input "text" at bounding box center [407, 230] width 239 height 34
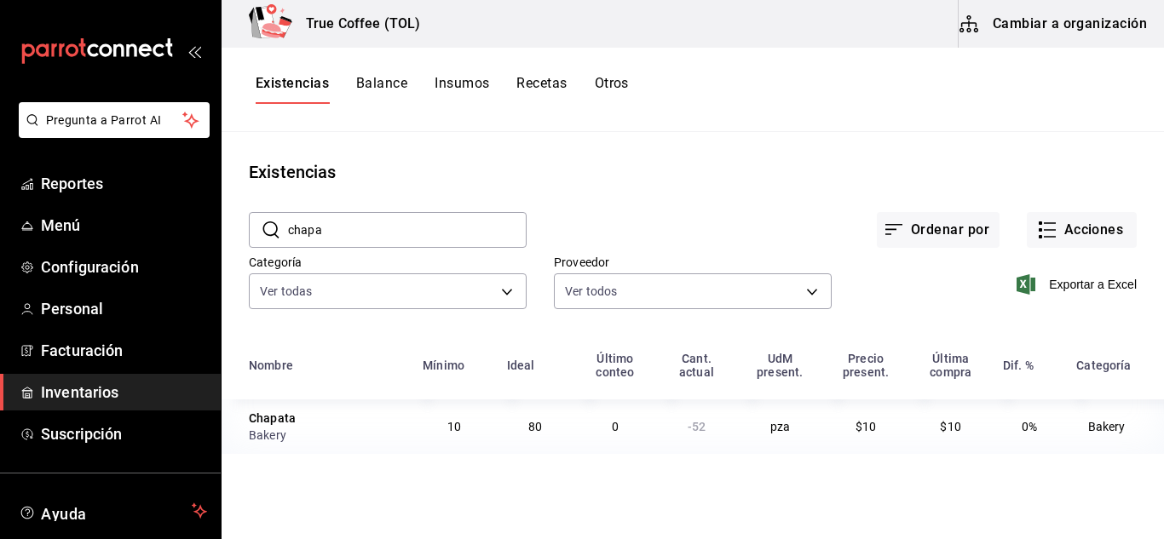
type input "chapata"
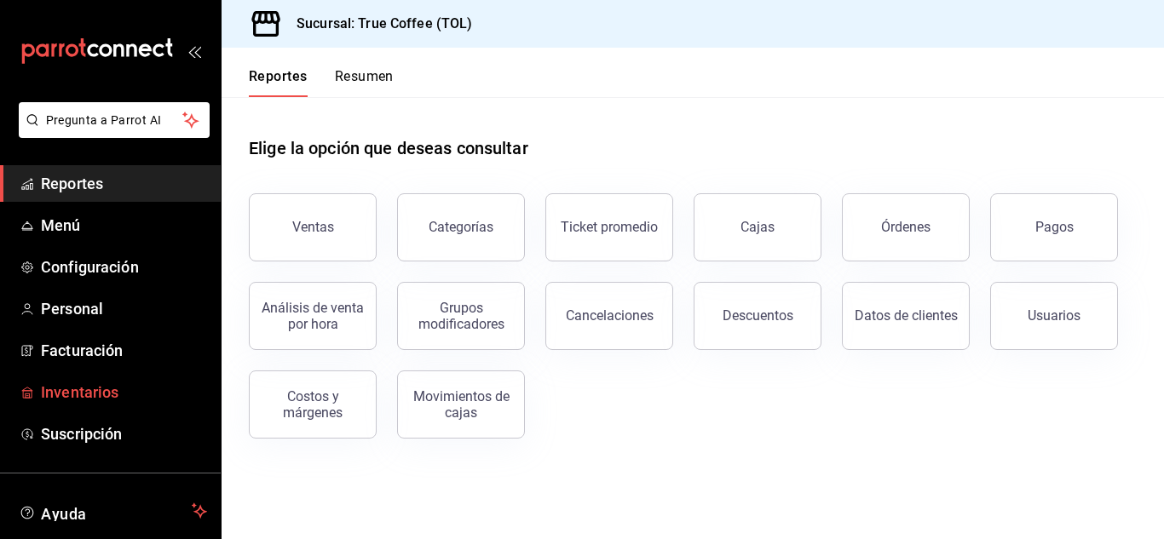
click at [82, 390] on span "Inventarios" at bounding box center [124, 392] width 166 height 23
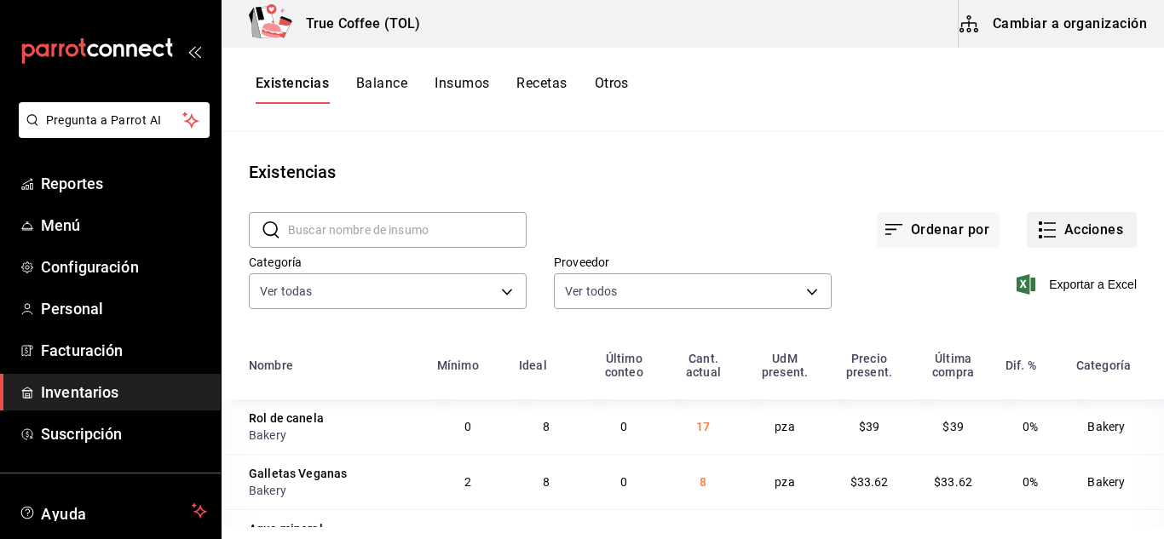
click at [1066, 219] on button "Acciones" at bounding box center [1082, 230] width 110 height 36
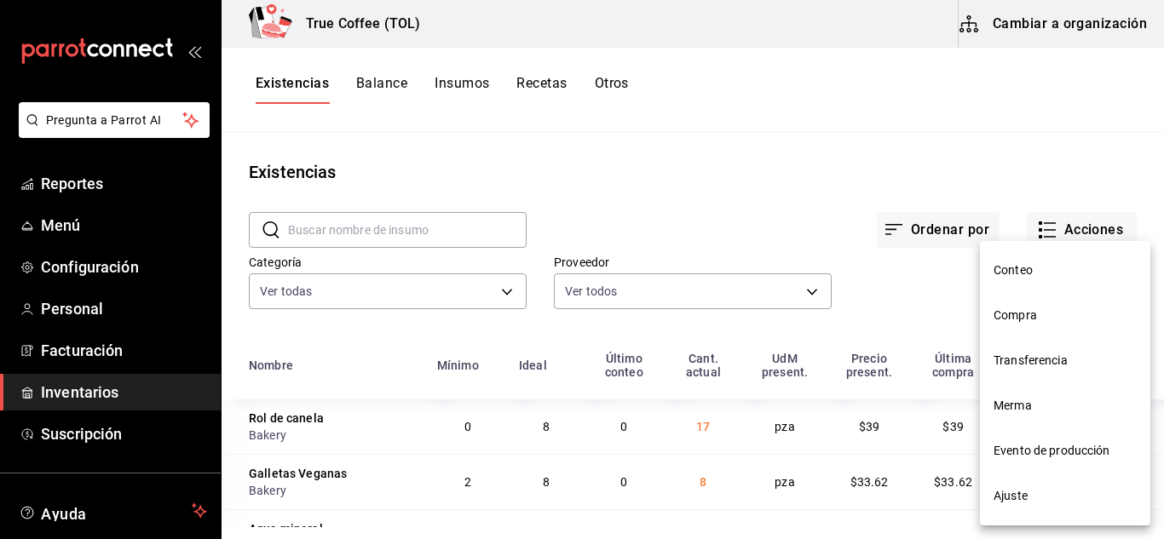
click at [1030, 485] on li "Ajuste" at bounding box center [1065, 496] width 170 height 45
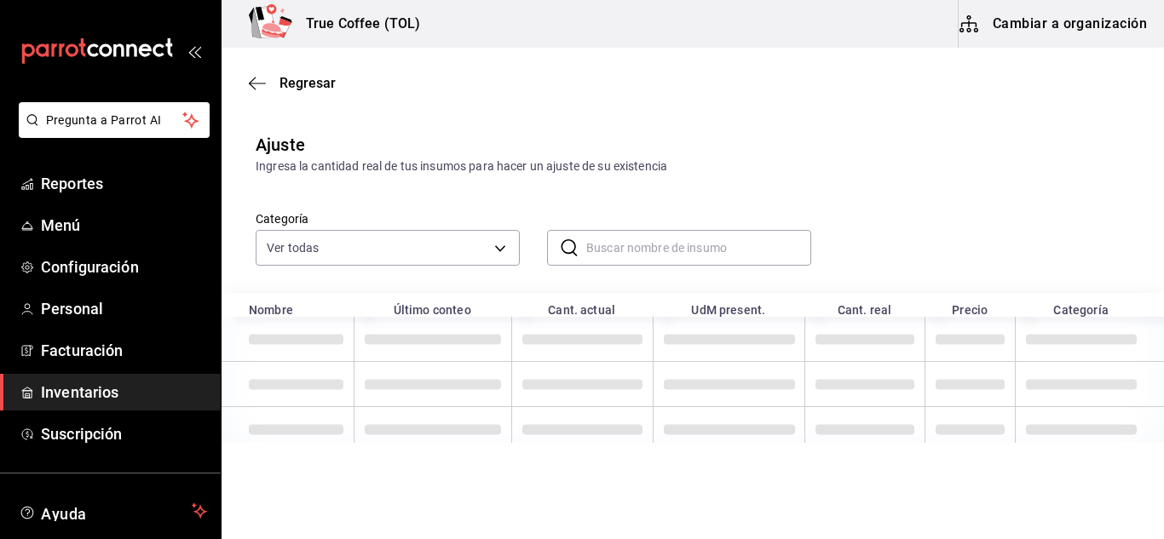
click at [610, 251] on input "text" at bounding box center [698, 248] width 225 height 34
type input "[PERSON_NAME]"
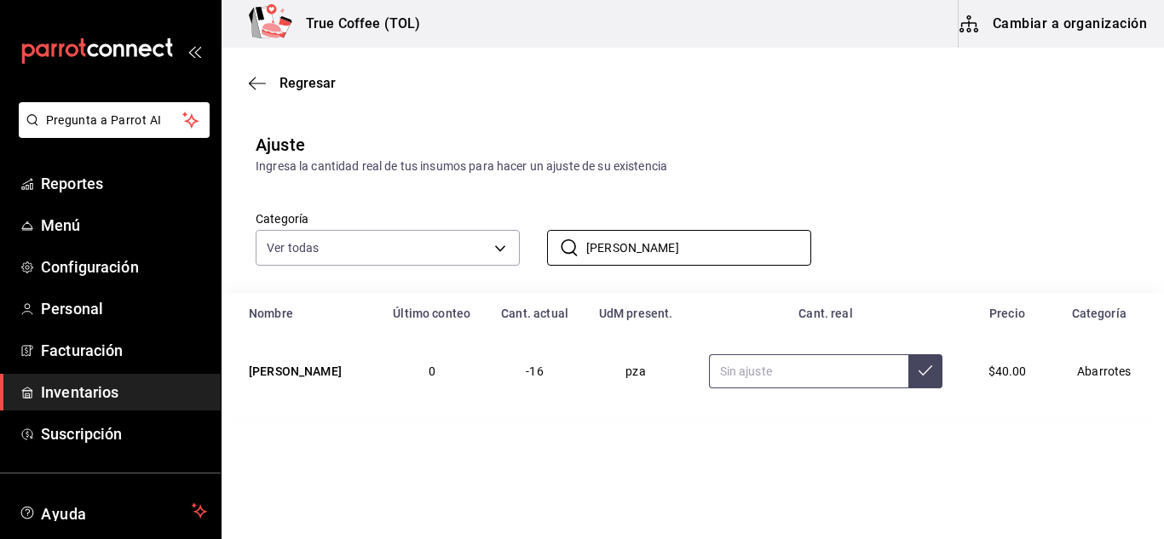
click at [795, 376] on input "text" at bounding box center [809, 371] width 200 height 34
type input "16.00"
click at [925, 382] on button at bounding box center [925, 371] width 34 height 34
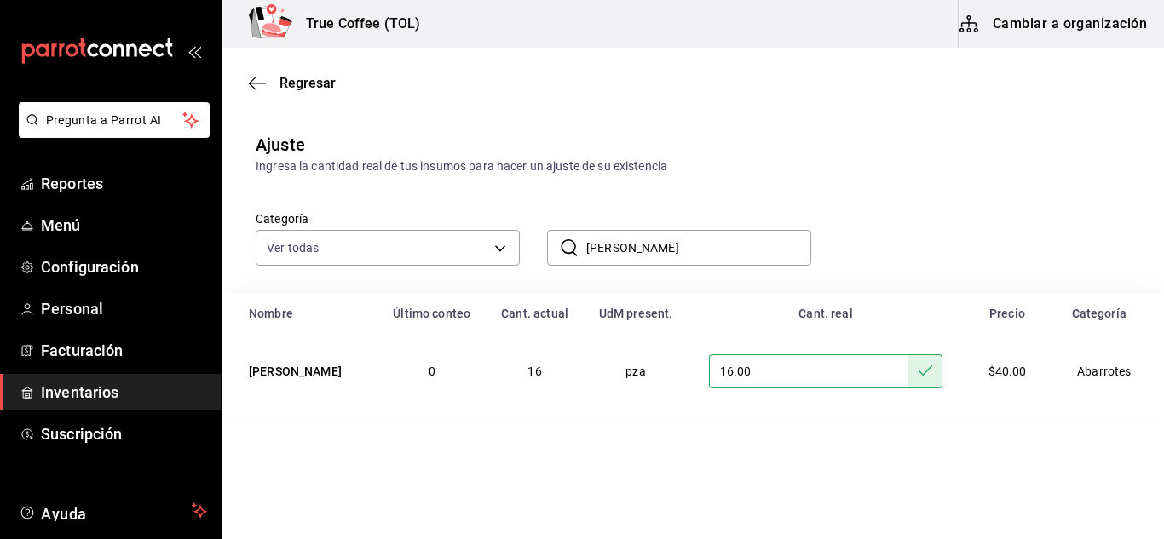
click at [666, 254] on input "[PERSON_NAME]" at bounding box center [698, 248] width 225 height 34
type input "f"
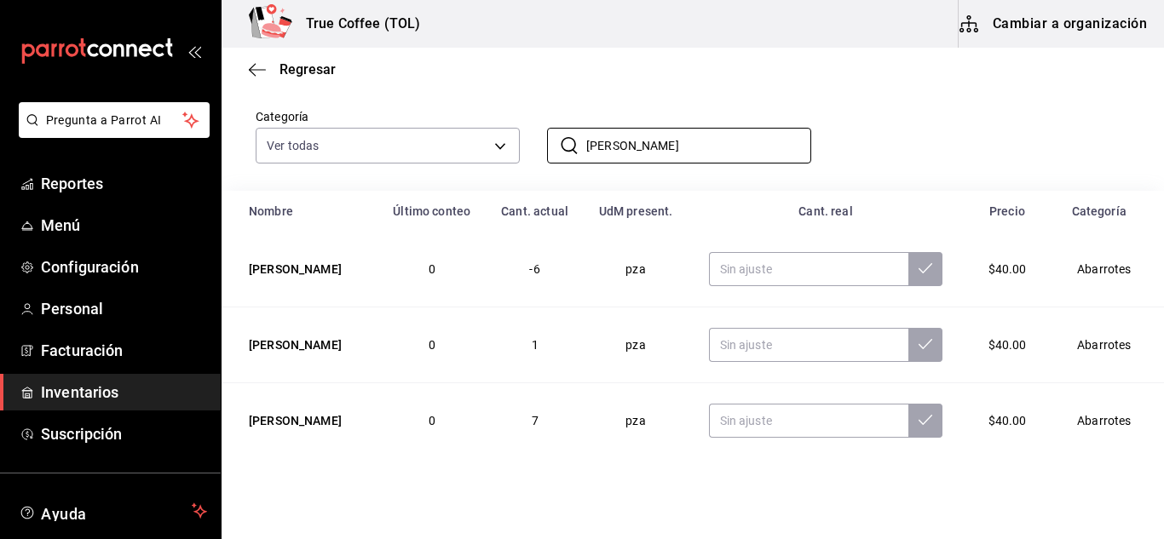
scroll to position [103, 0]
type input "[PERSON_NAME]"
click at [763, 343] on input "text" at bounding box center [809, 344] width 200 height 34
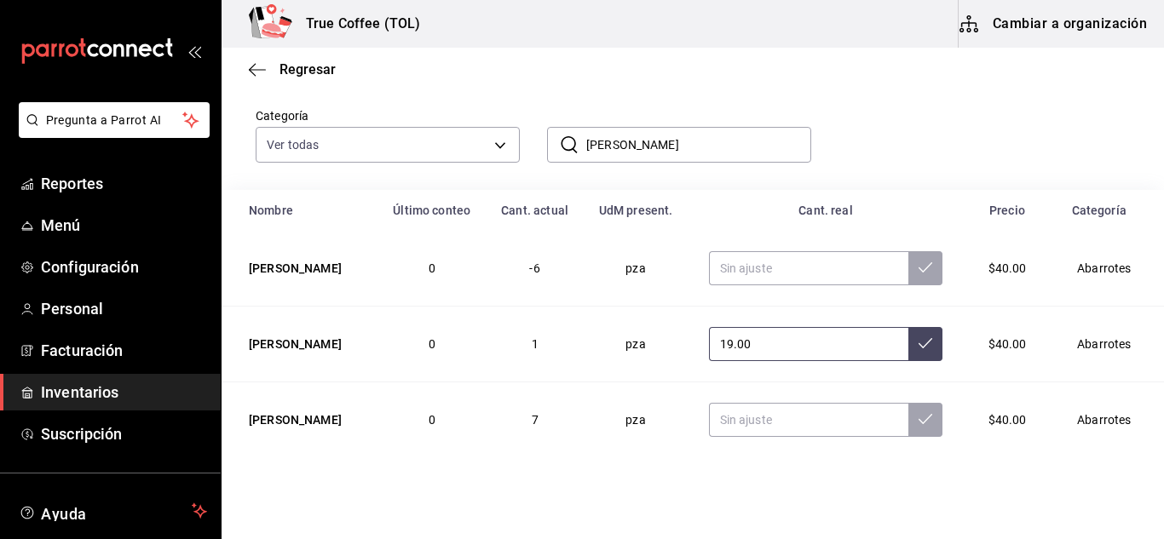
type input "19.00"
click at [918, 349] on icon at bounding box center [925, 344] width 14 height 14
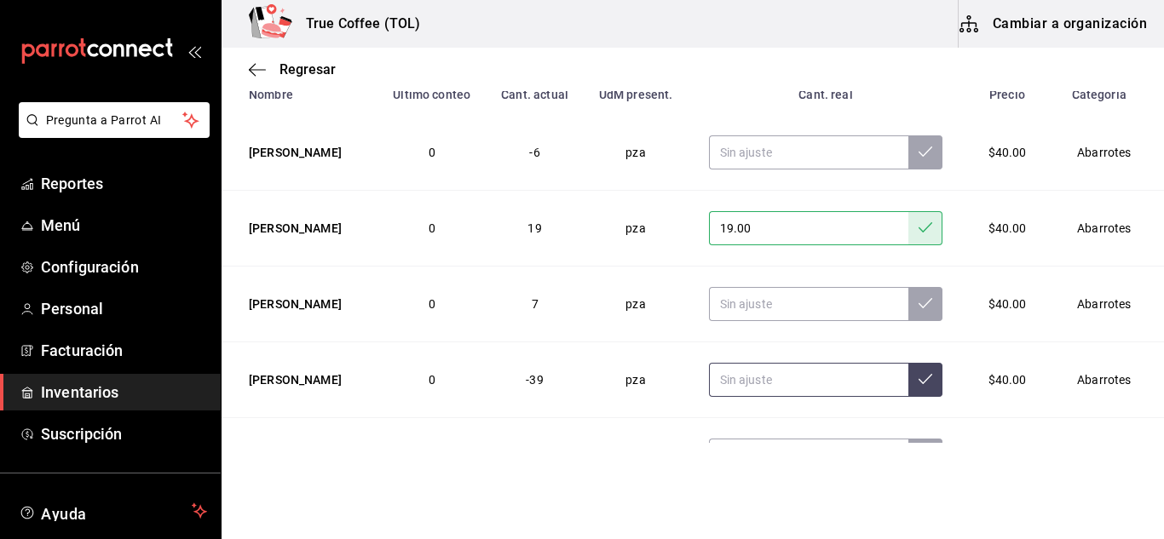
scroll to position [220, 0]
click at [751, 375] on input "text" at bounding box center [809, 379] width 200 height 34
type input "6.00"
click at [918, 382] on icon at bounding box center [925, 378] width 14 height 14
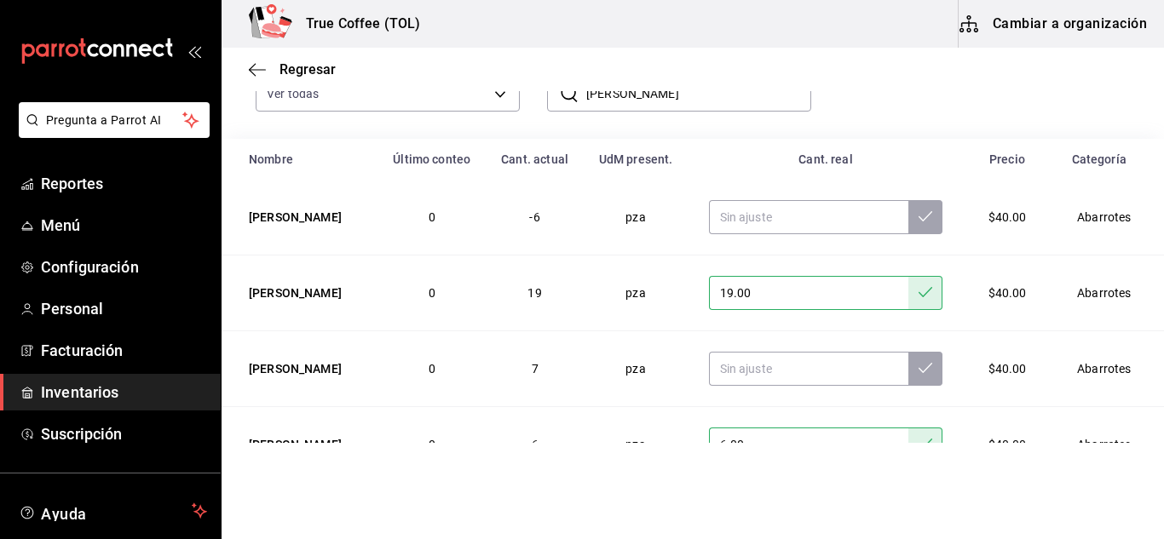
scroll to position [112, 0]
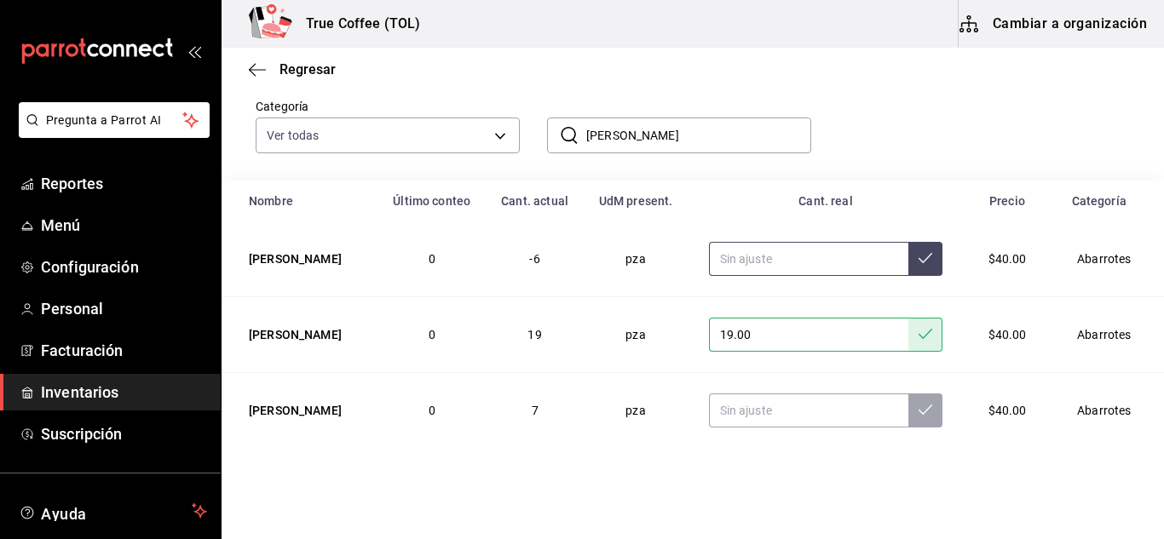
click at [738, 253] on input "text" at bounding box center [809, 259] width 200 height 34
type input "8.00"
click at [918, 257] on icon at bounding box center [925, 258] width 14 height 14
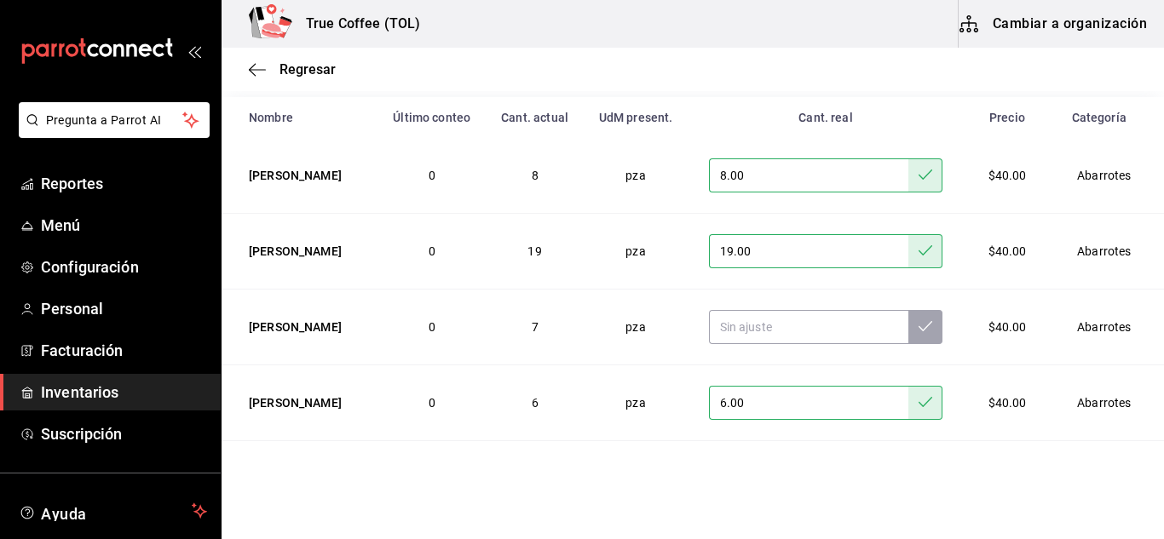
scroll to position [197, 0]
click at [800, 328] on input "text" at bounding box center [809, 326] width 200 height 34
type input "15.00"
click at [921, 330] on button at bounding box center [925, 326] width 34 height 34
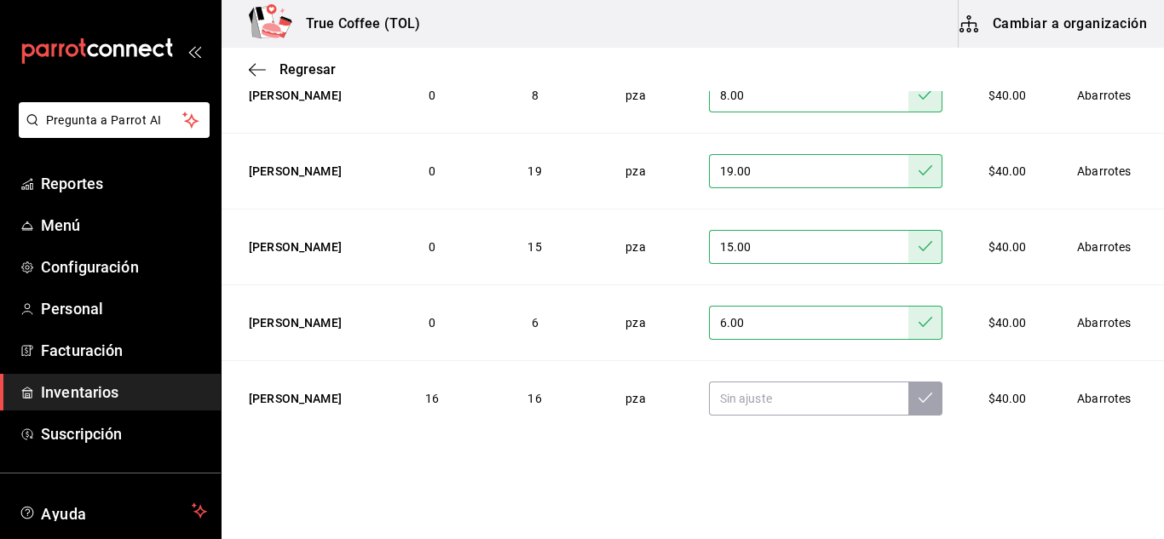
scroll to position [0, 0]
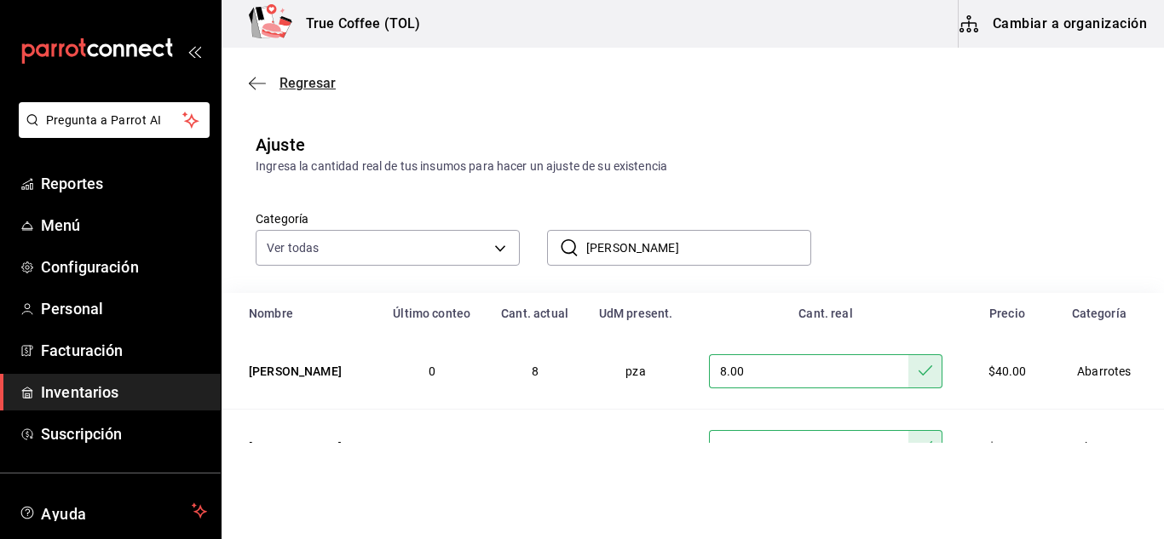
click at [297, 80] on span "Regresar" at bounding box center [307, 83] width 56 height 16
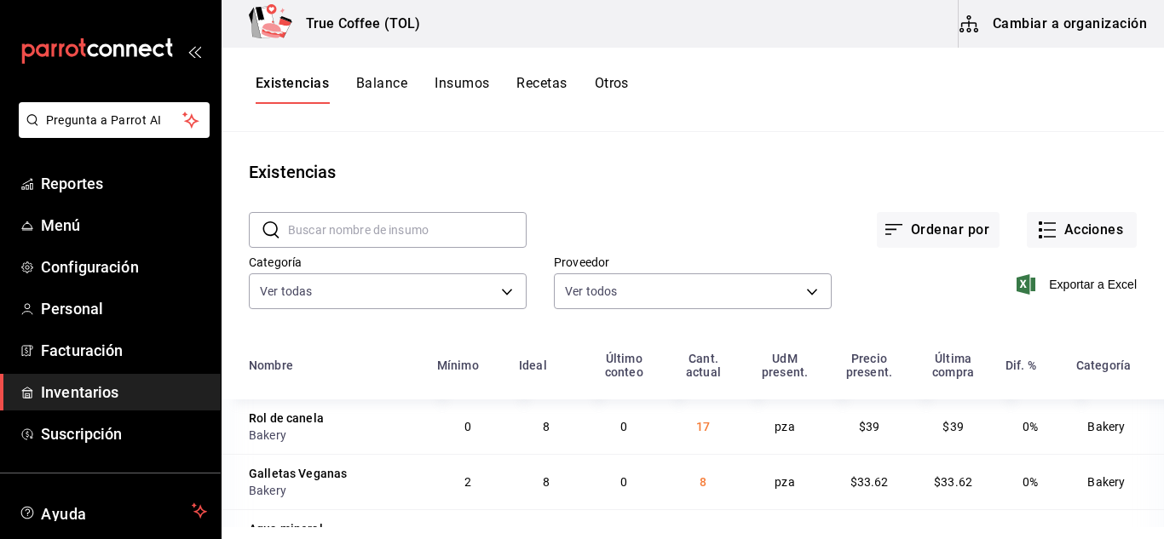
click at [409, 240] on input "text" at bounding box center [407, 230] width 239 height 34
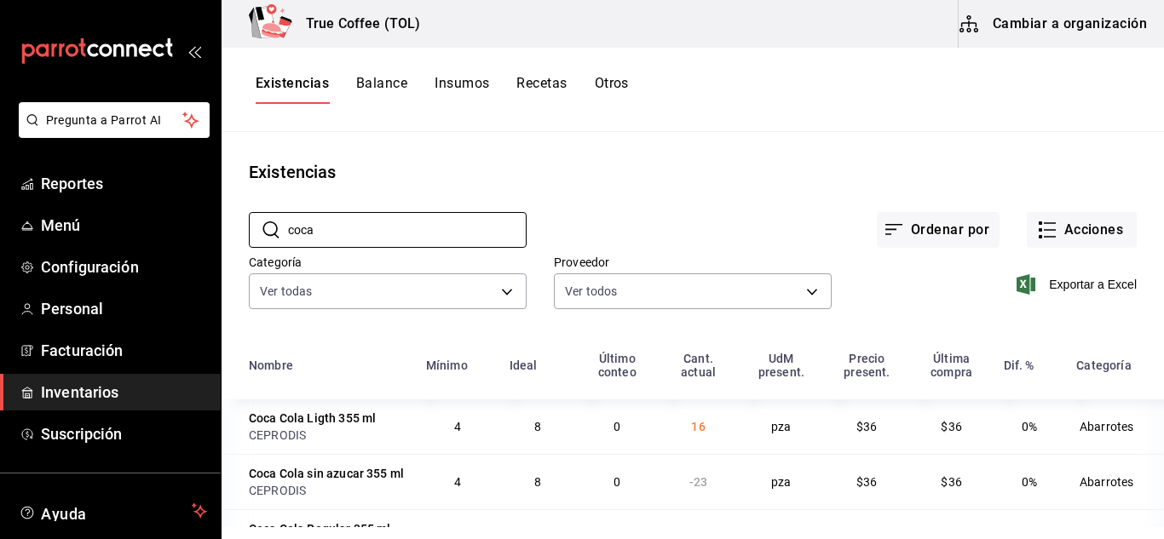
type input "coca"
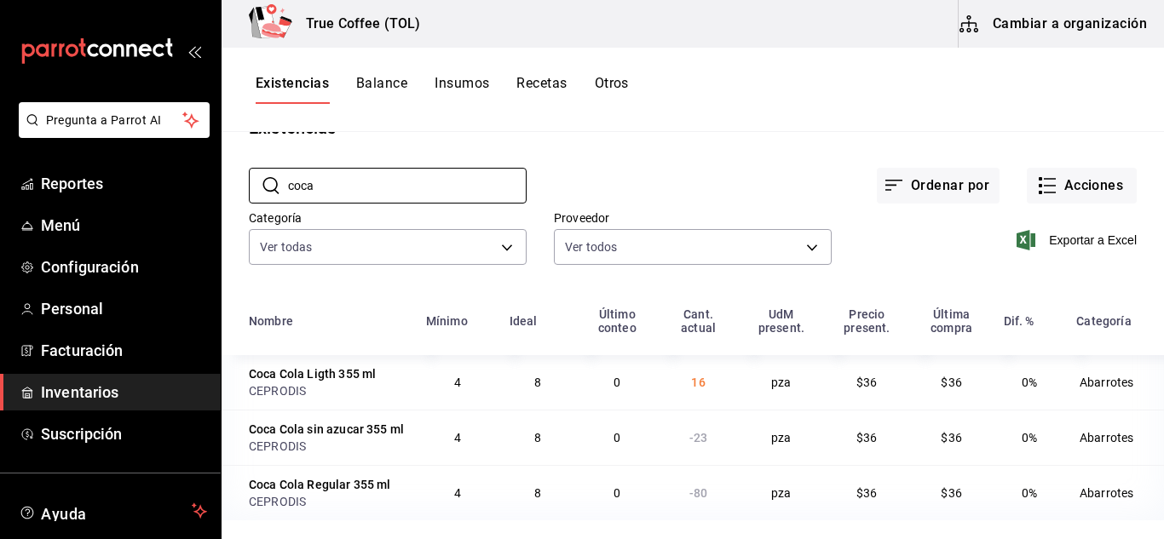
scroll to position [63, 0]
click at [1088, 168] on button "Acciones" at bounding box center [1082, 186] width 110 height 36
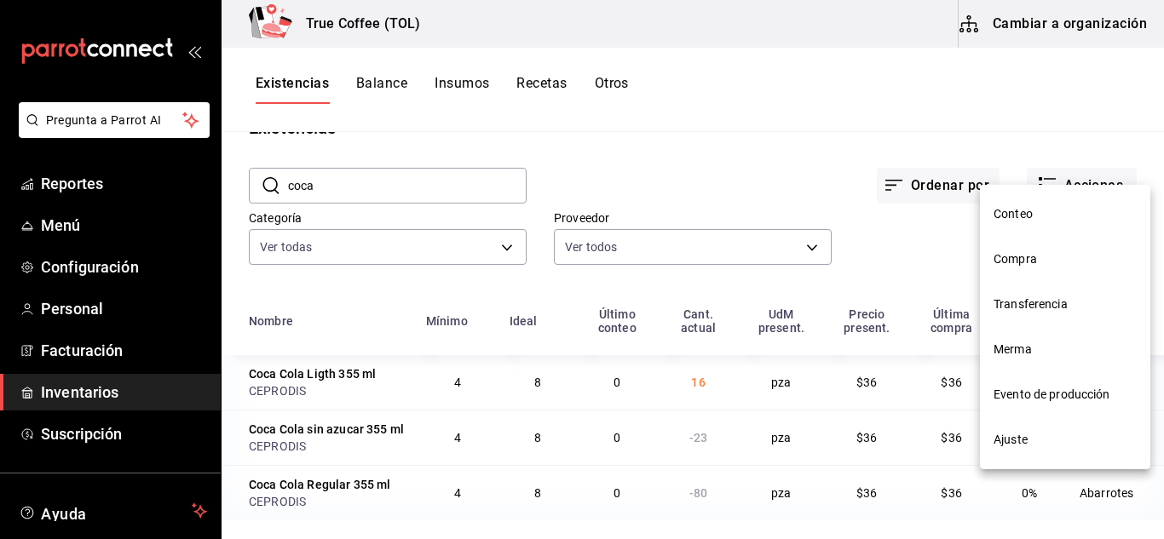
click at [1022, 448] on span "Ajuste" at bounding box center [1064, 440] width 143 height 18
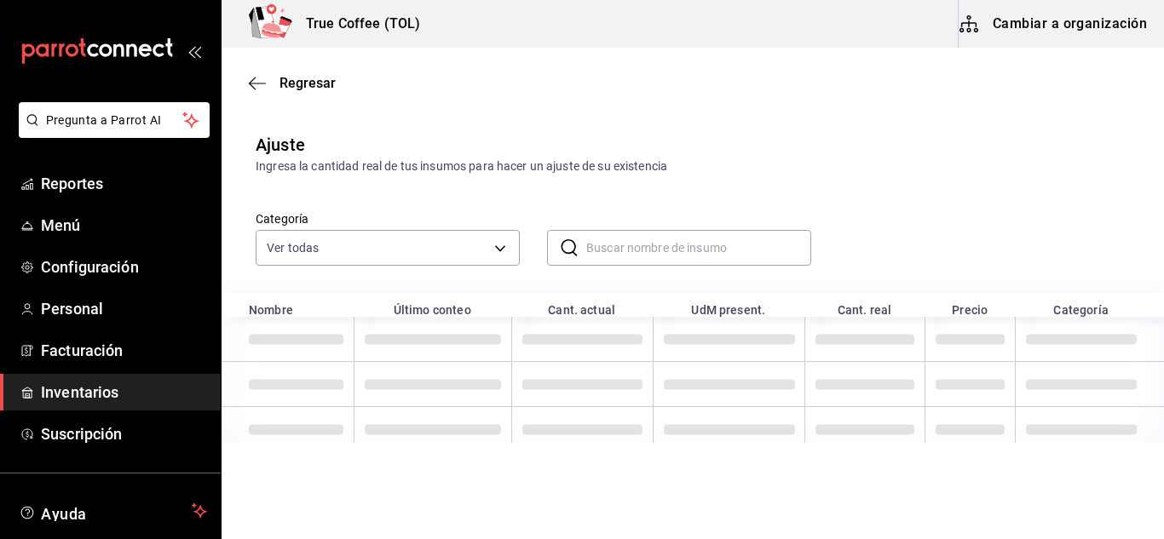
click at [659, 242] on input "text" at bounding box center [698, 248] width 225 height 34
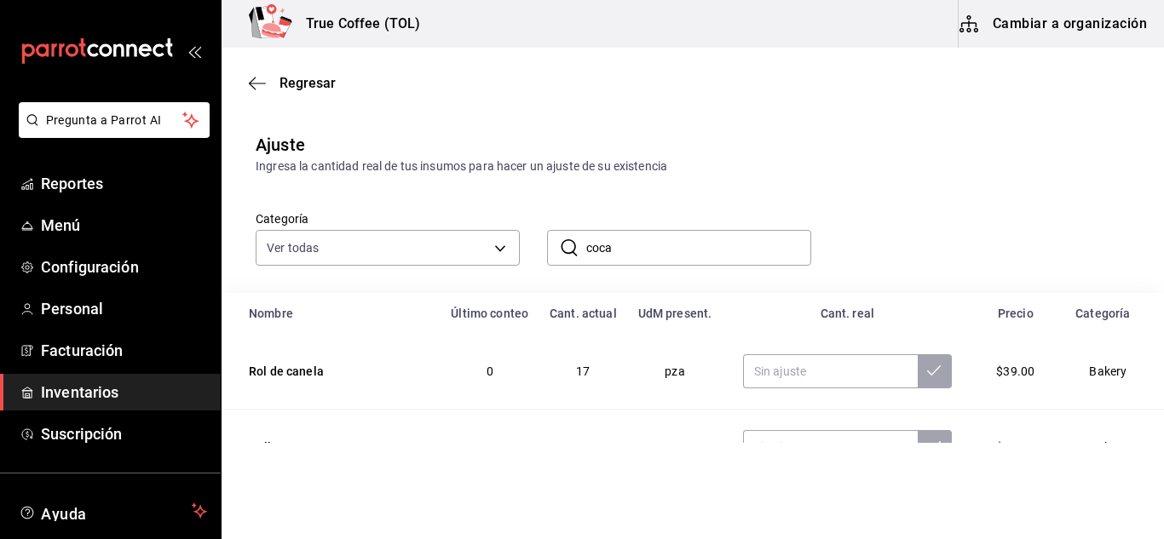
type input "coca"
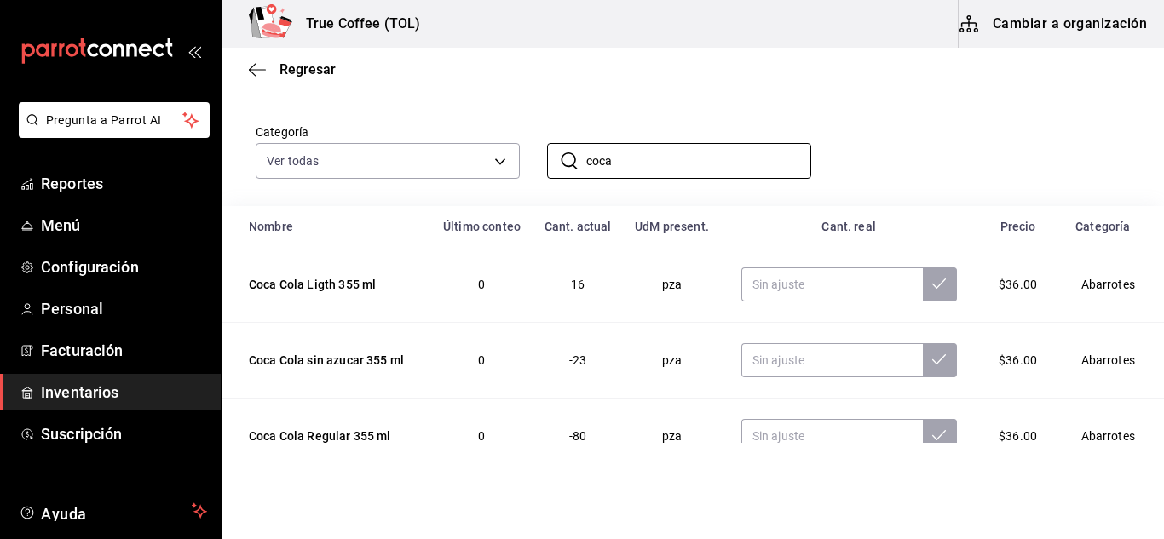
scroll to position [125, 0]
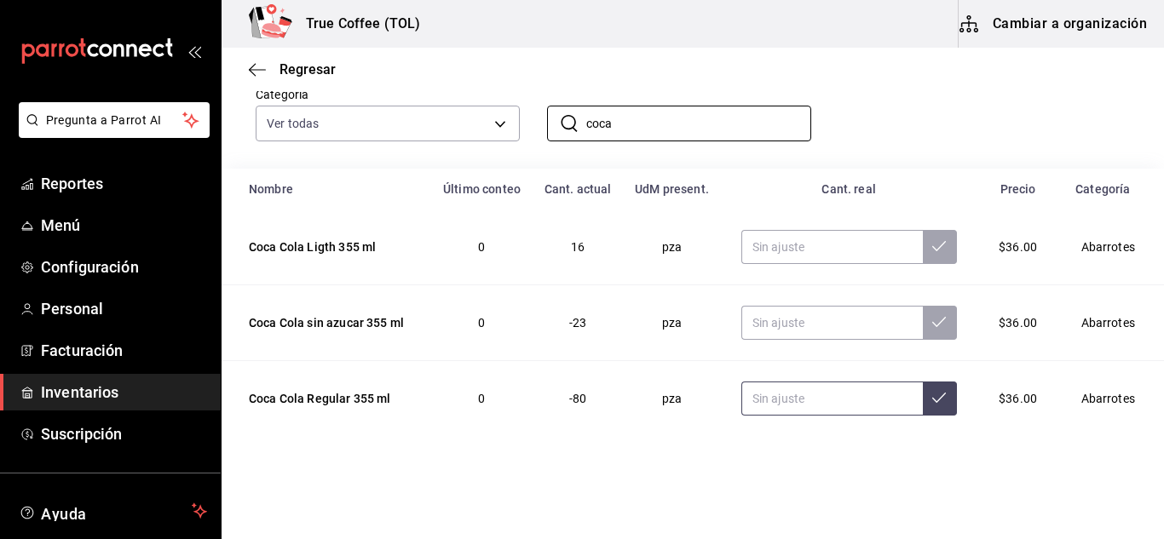
click at [818, 398] on input "text" at bounding box center [831, 399] width 181 height 34
type input "11.00"
click at [932, 398] on icon at bounding box center [939, 398] width 14 height 14
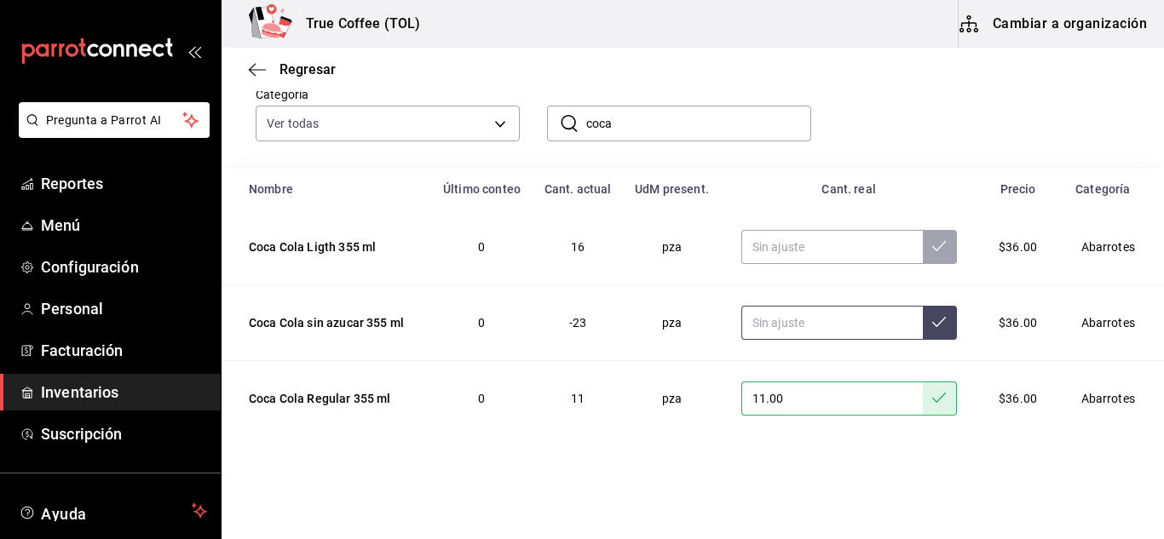
click at [858, 319] on input "text" at bounding box center [831, 323] width 181 height 34
type input "18.00"
click at [941, 325] on button at bounding box center [940, 323] width 34 height 34
click at [779, 250] on input "text" at bounding box center [831, 247] width 181 height 34
type input "0.00"
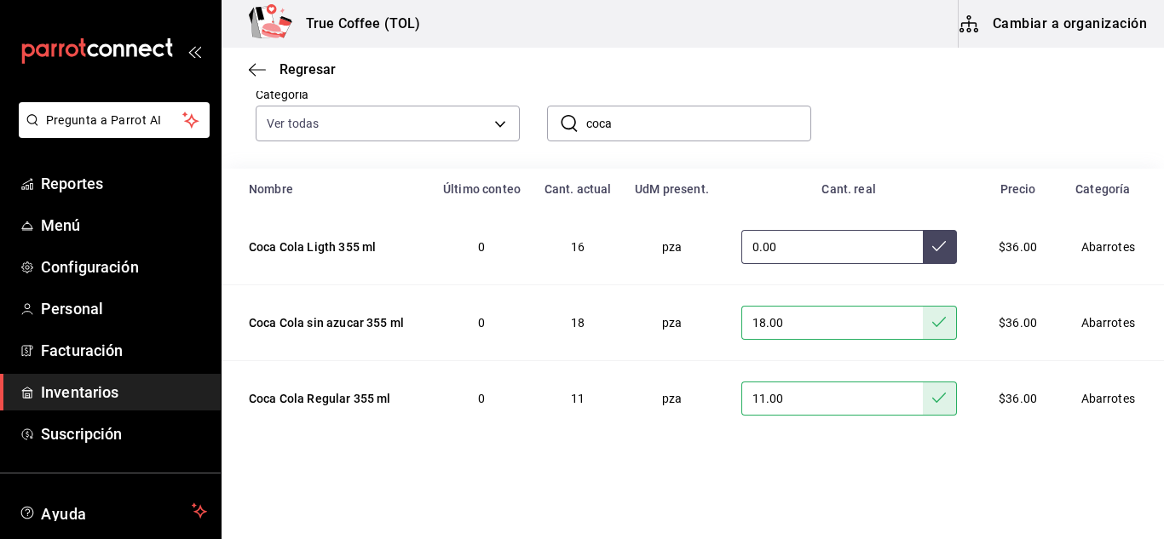
click at [932, 250] on icon at bounding box center [939, 246] width 14 height 14
click at [630, 129] on input "coca" at bounding box center [698, 124] width 225 height 34
type input "c"
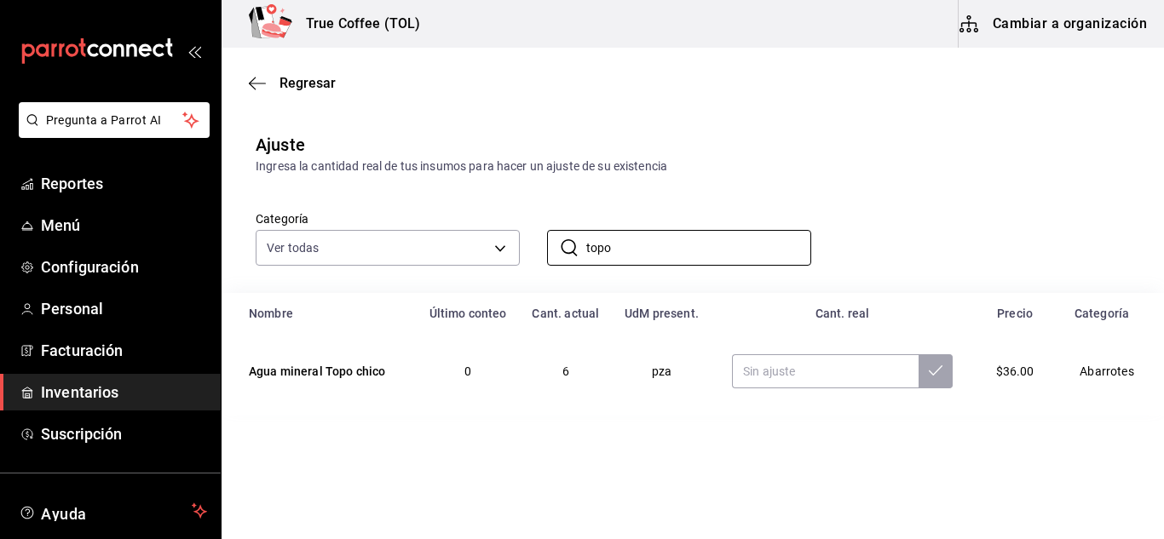
scroll to position [0, 0]
type input "topo"
click at [842, 381] on input "text" at bounding box center [825, 371] width 187 height 34
type input "2.00"
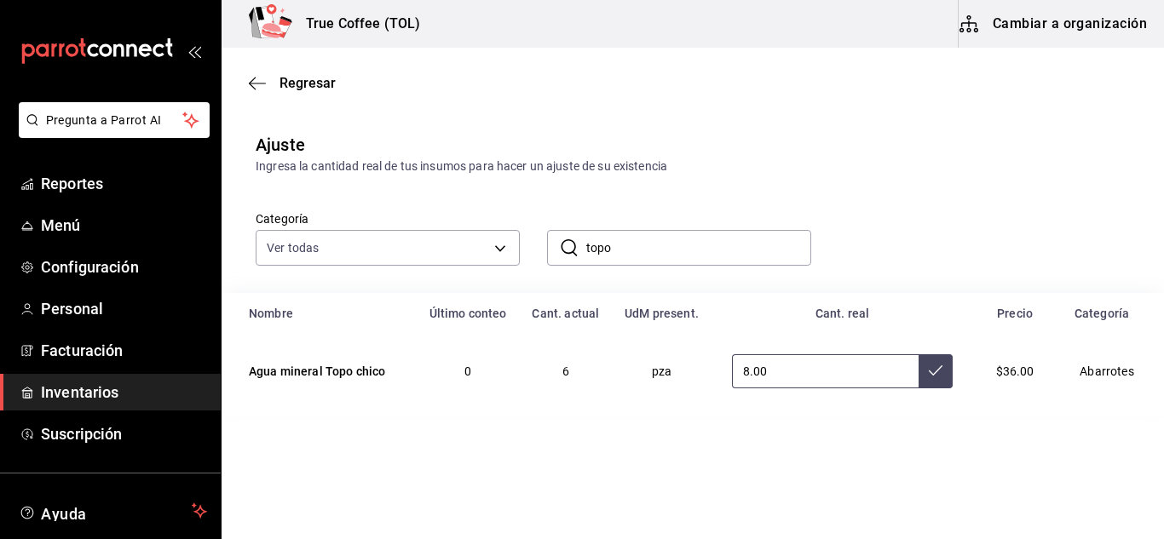
type input "8.00"
click at [931, 377] on icon at bounding box center [936, 371] width 14 height 14
click at [662, 243] on input "topo" at bounding box center [698, 248] width 225 height 34
type input "t"
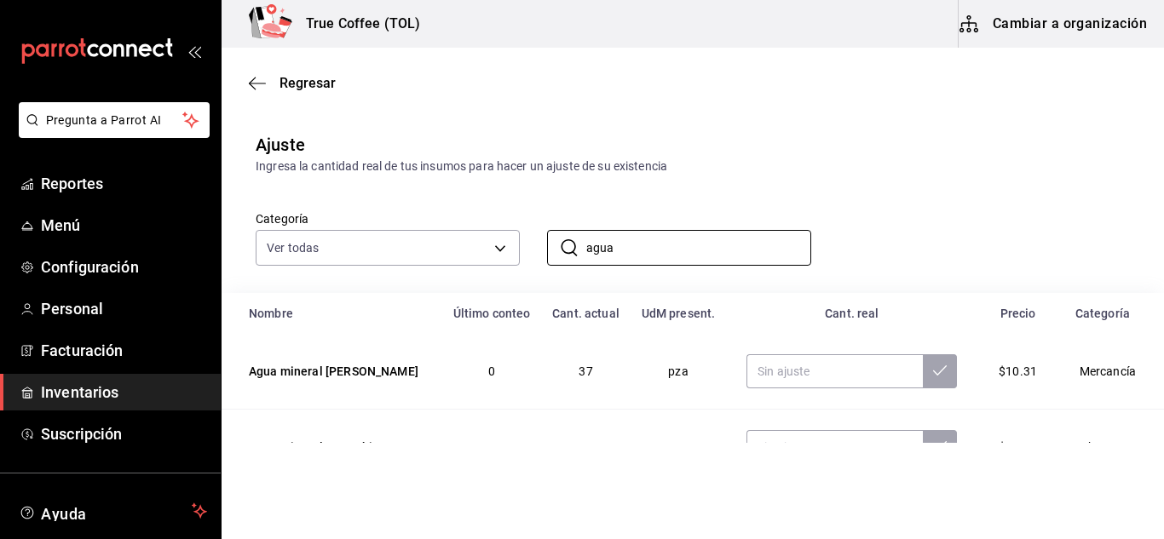
scroll to position [125, 0]
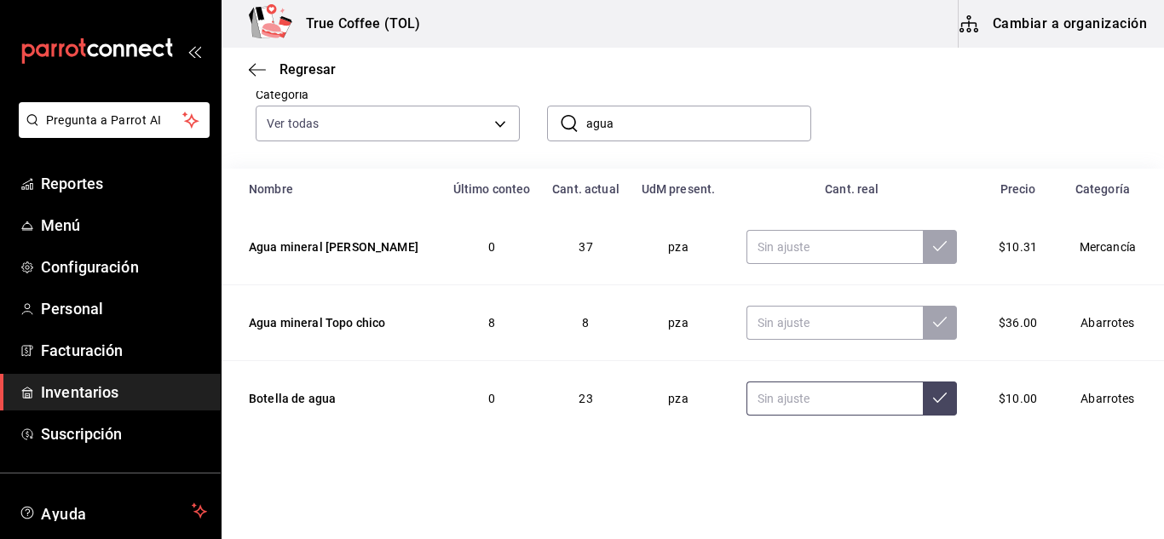
click at [825, 394] on input "text" at bounding box center [834, 399] width 176 height 34
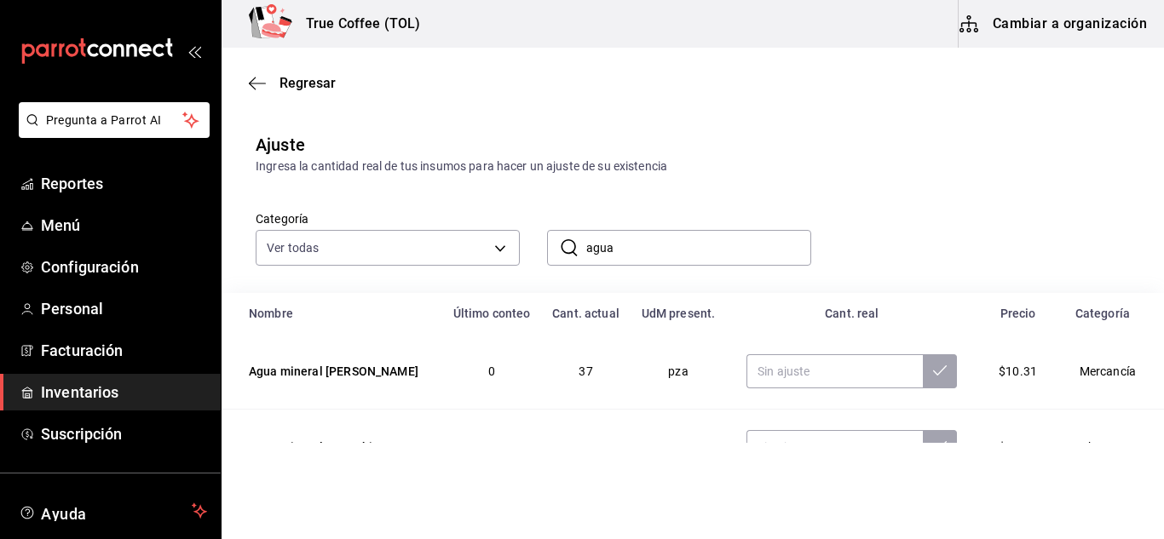
click at [696, 248] on input "agua" at bounding box center [698, 248] width 225 height 34
type input "a"
click at [316, 83] on span "Regresar" at bounding box center [307, 83] width 56 height 16
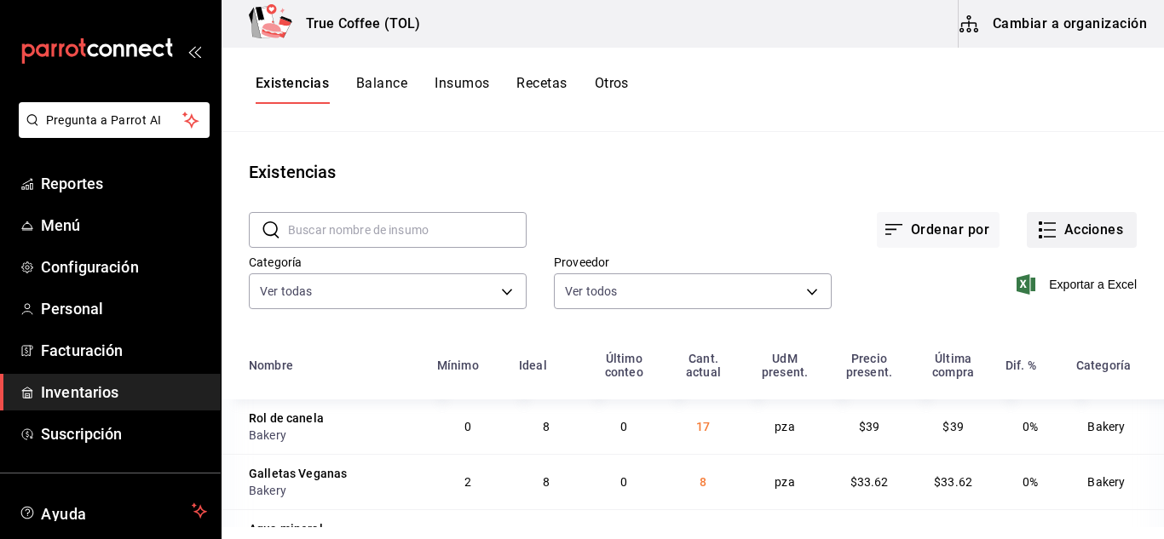
click at [1037, 219] on button "Acciones" at bounding box center [1082, 230] width 110 height 36
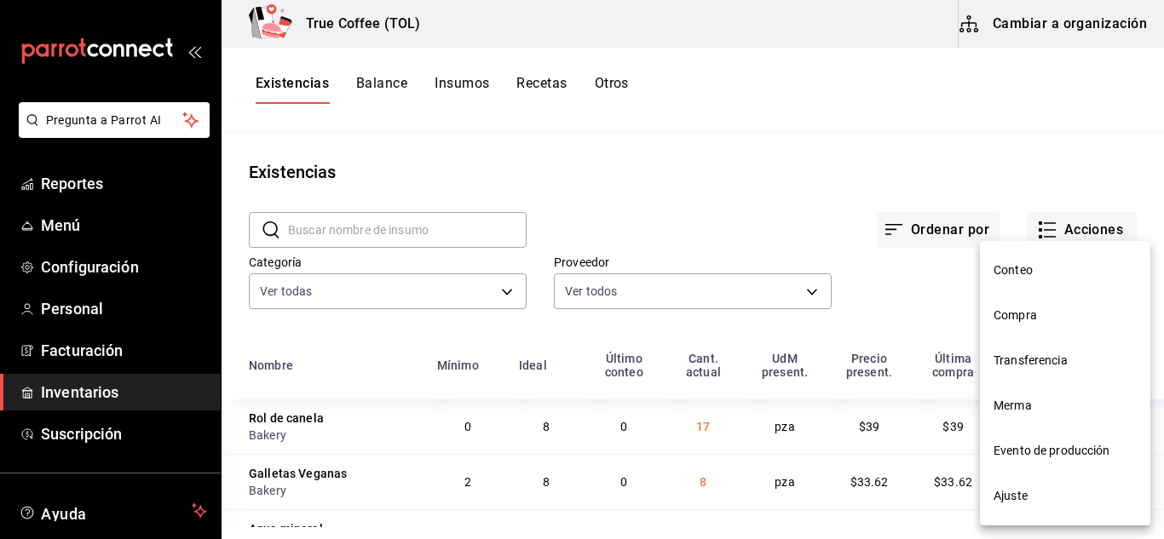
click at [1031, 497] on span "Ajuste" at bounding box center [1064, 496] width 143 height 18
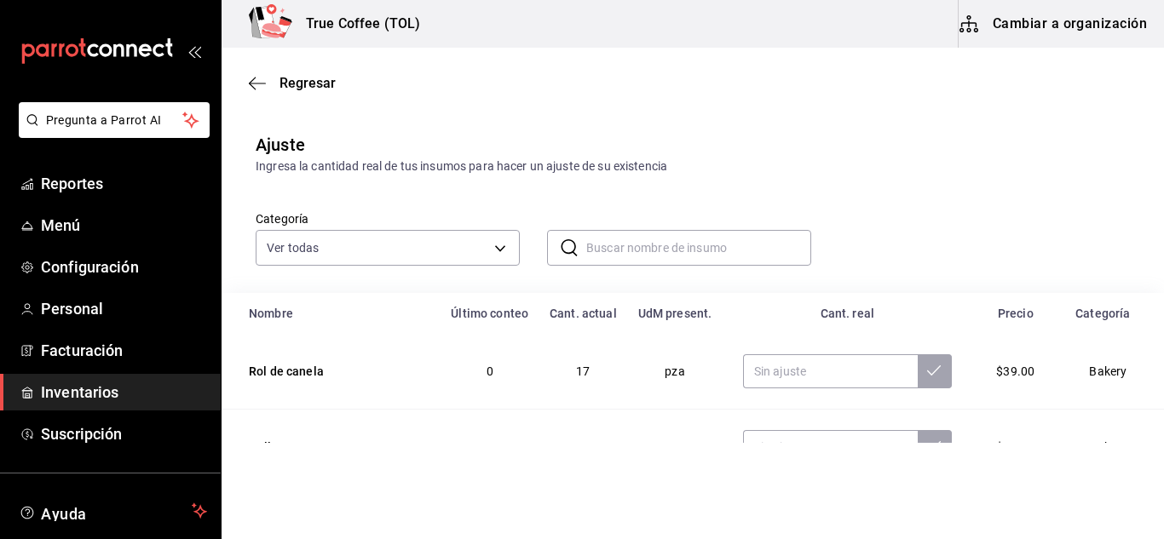
click at [604, 241] on input "text" at bounding box center [698, 248] width 225 height 34
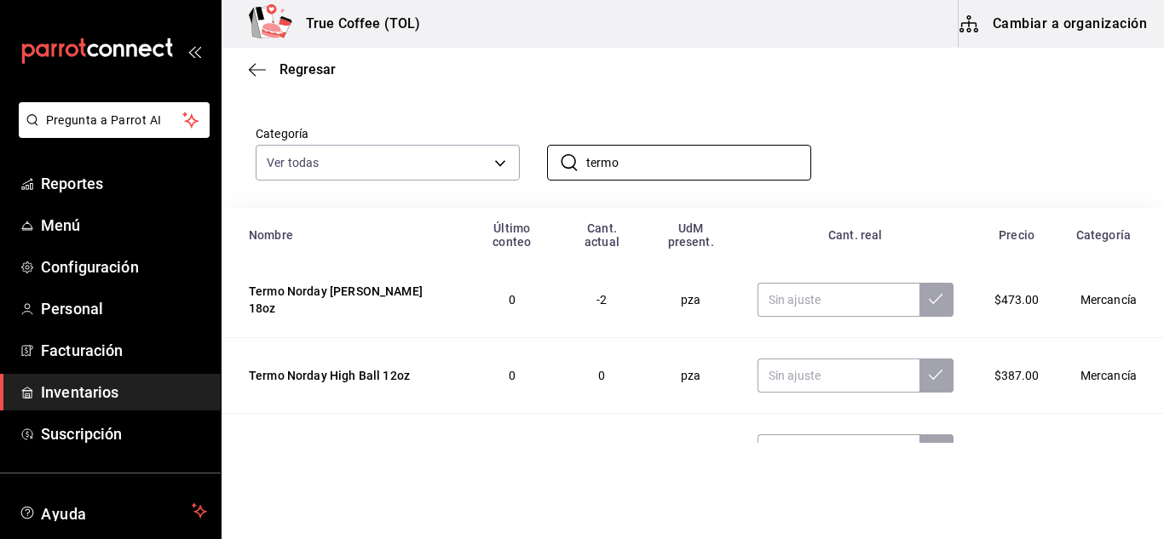
scroll to position [87, 0]
type input "termo"
click at [850, 295] on input "text" at bounding box center [838, 298] width 162 height 34
type input "0.00"
click at [927, 291] on button at bounding box center [936, 298] width 34 height 34
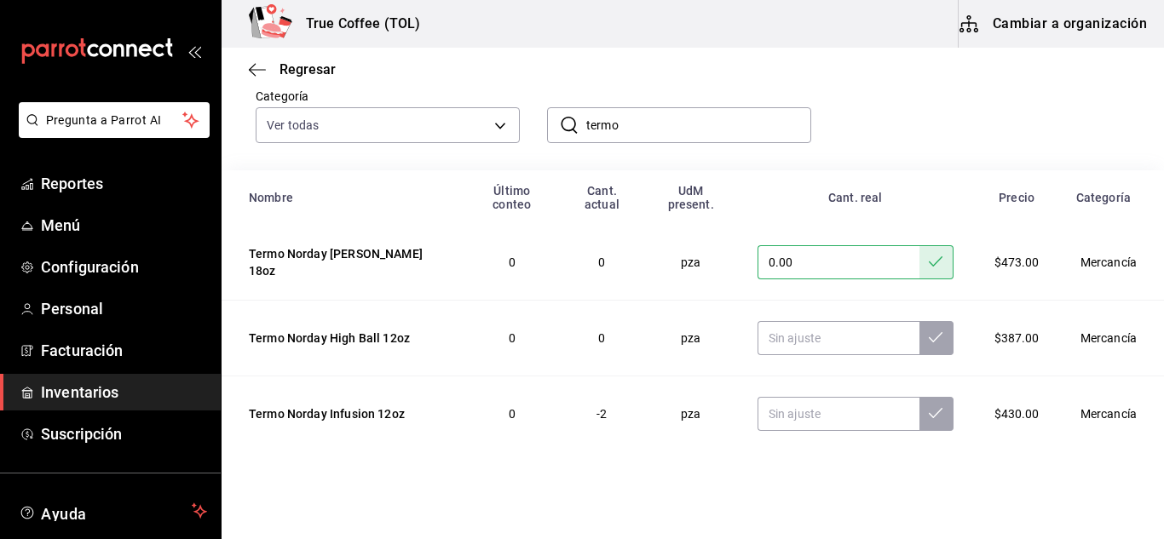
scroll to position [125, 0]
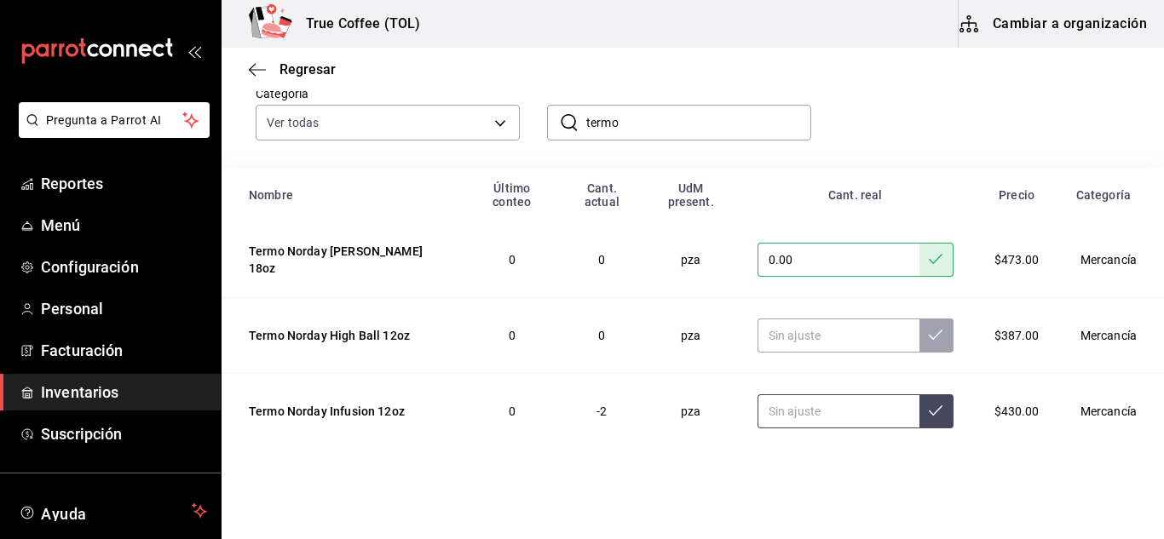
click at [824, 395] on input "text" at bounding box center [838, 411] width 162 height 34
type input "1.00"
click at [929, 404] on icon at bounding box center [936, 411] width 14 height 14
click at [645, 113] on input "termo" at bounding box center [698, 123] width 225 height 34
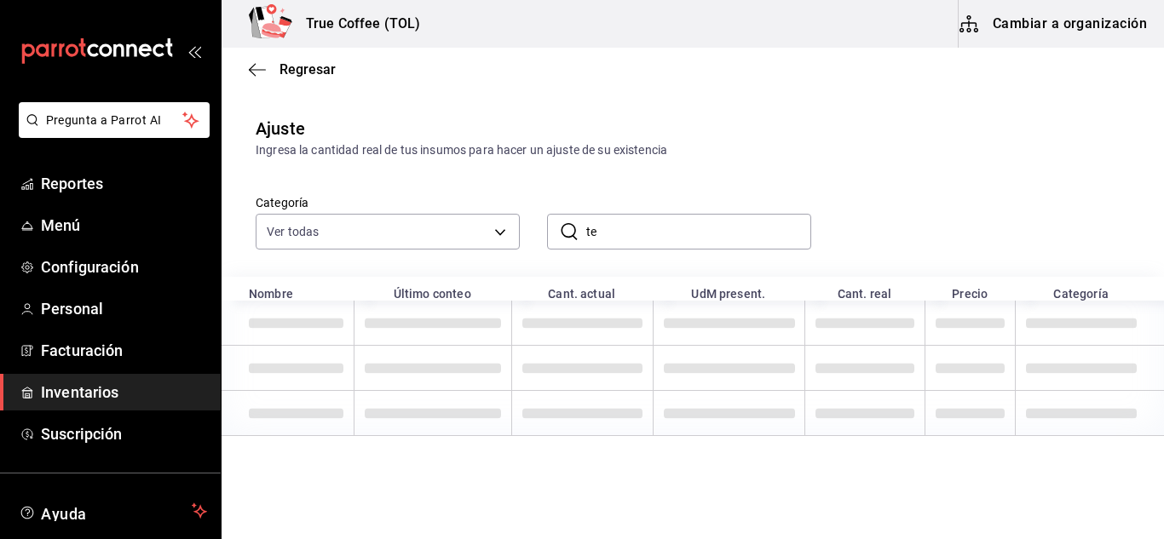
type input "t"
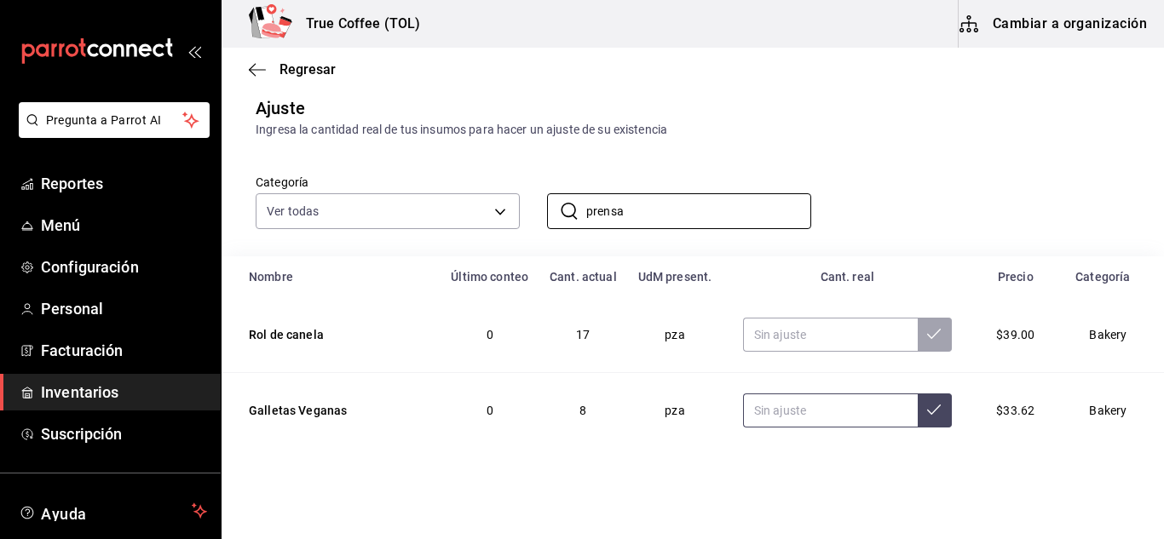
scroll to position [33, 0]
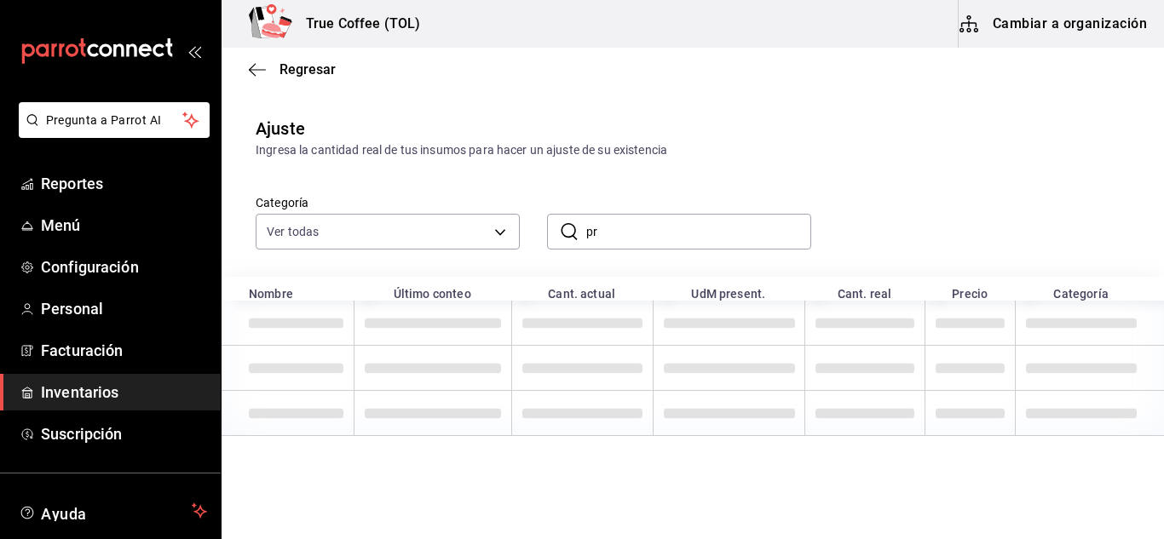
type input "p"
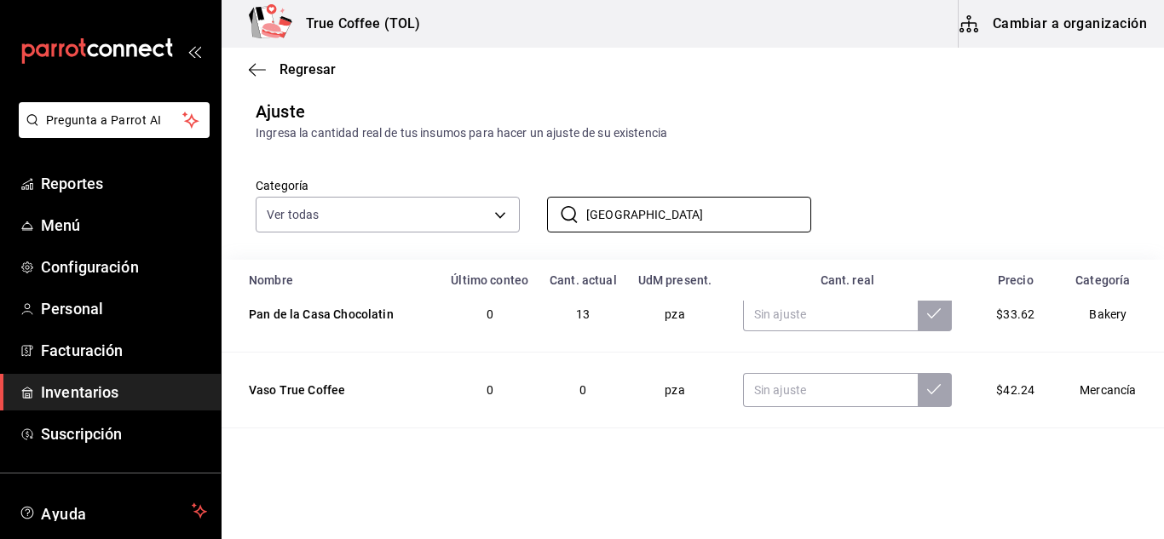
scroll to position [374, 0]
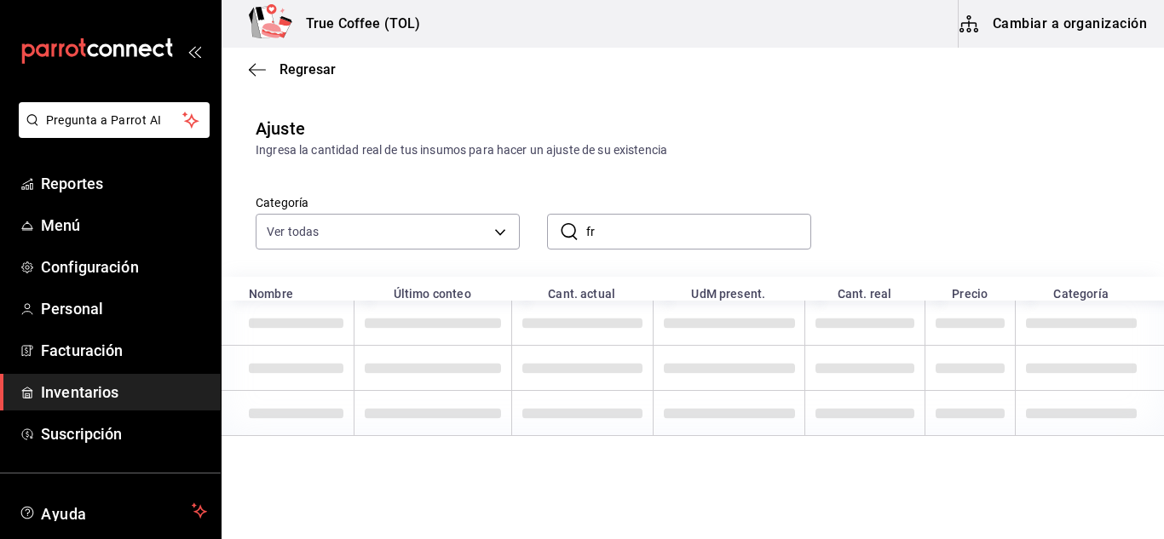
type input "f"
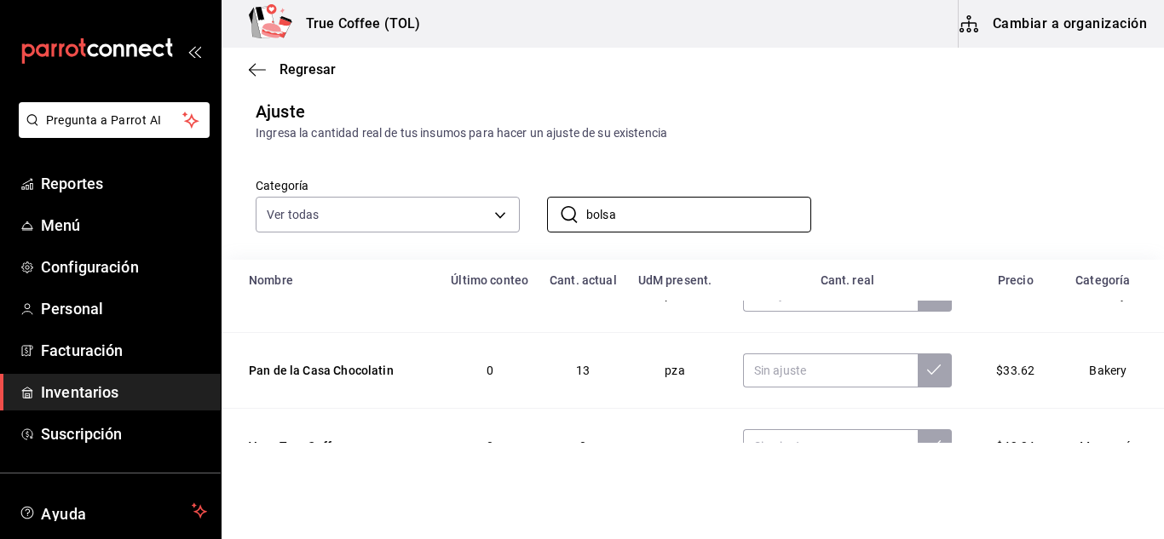
scroll to position [0, 0]
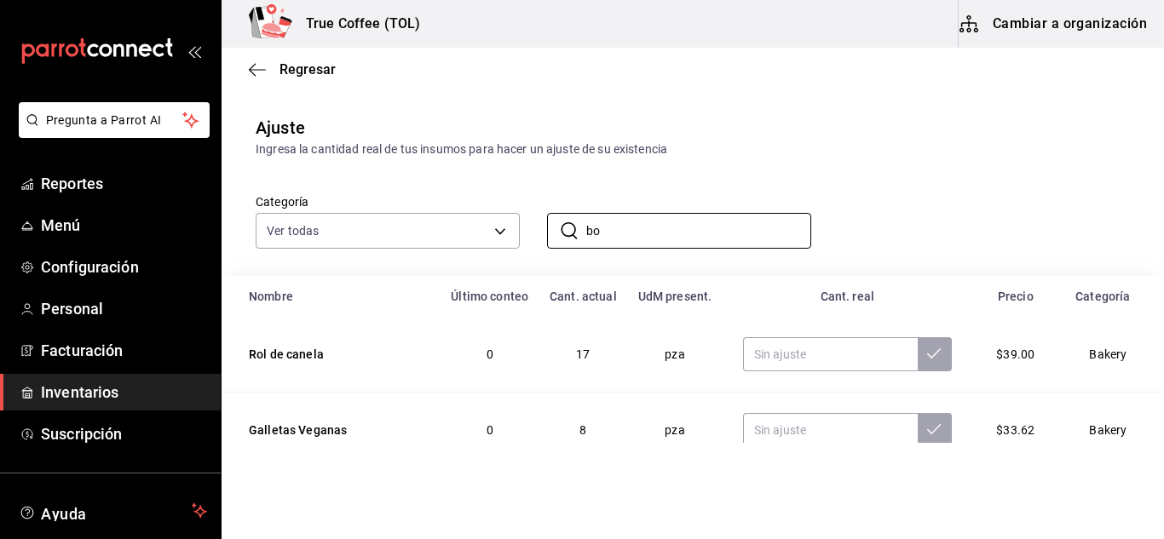
type input "b"
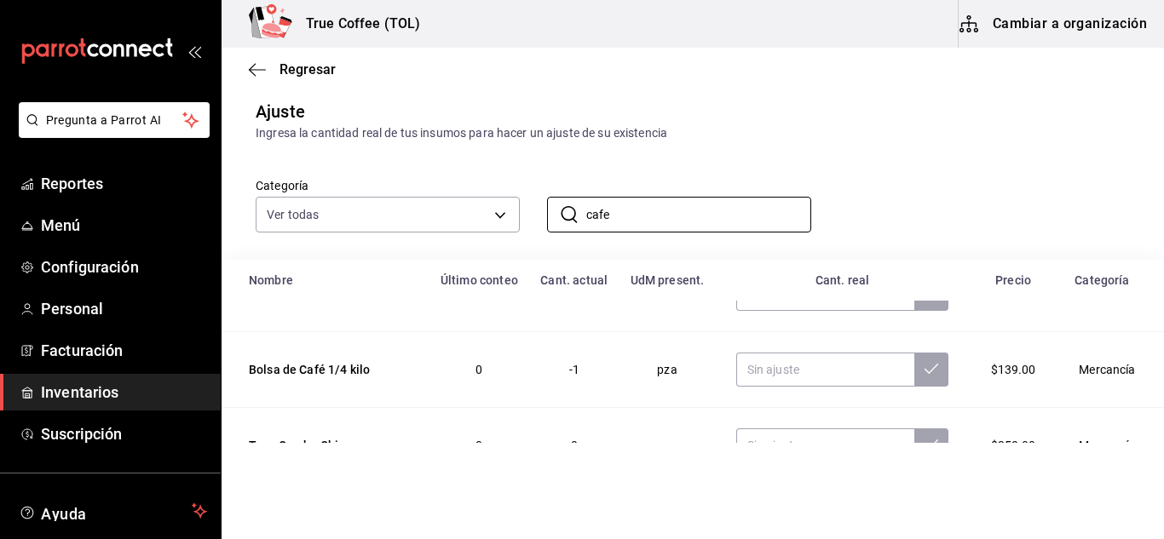
scroll to position [348, 0]
type input "cafe"
click at [755, 371] on input "text" at bounding box center [825, 369] width 179 height 34
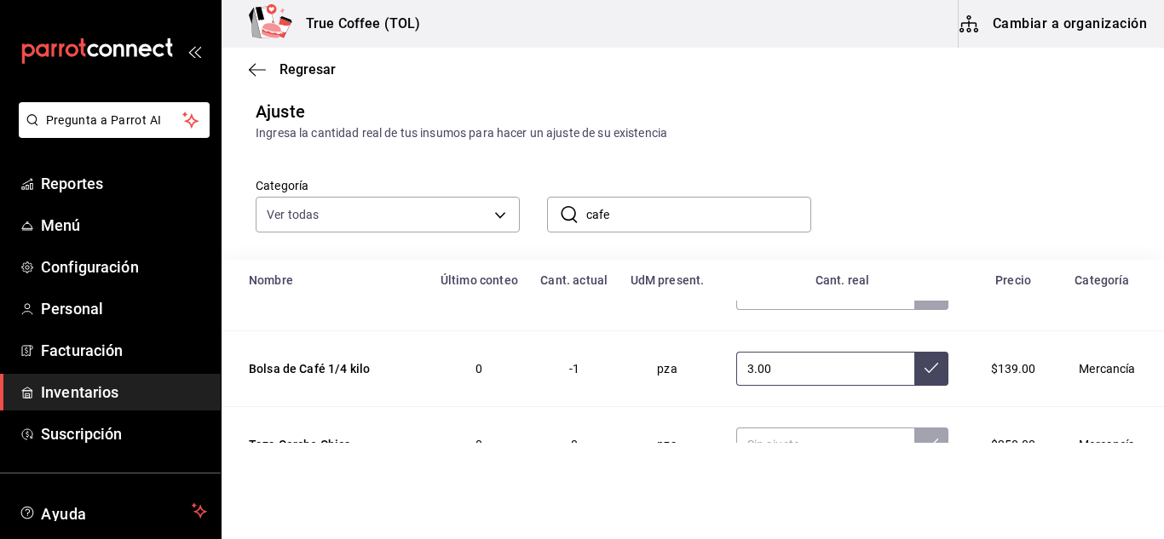
type input "3.00"
click at [914, 376] on button at bounding box center [931, 369] width 34 height 34
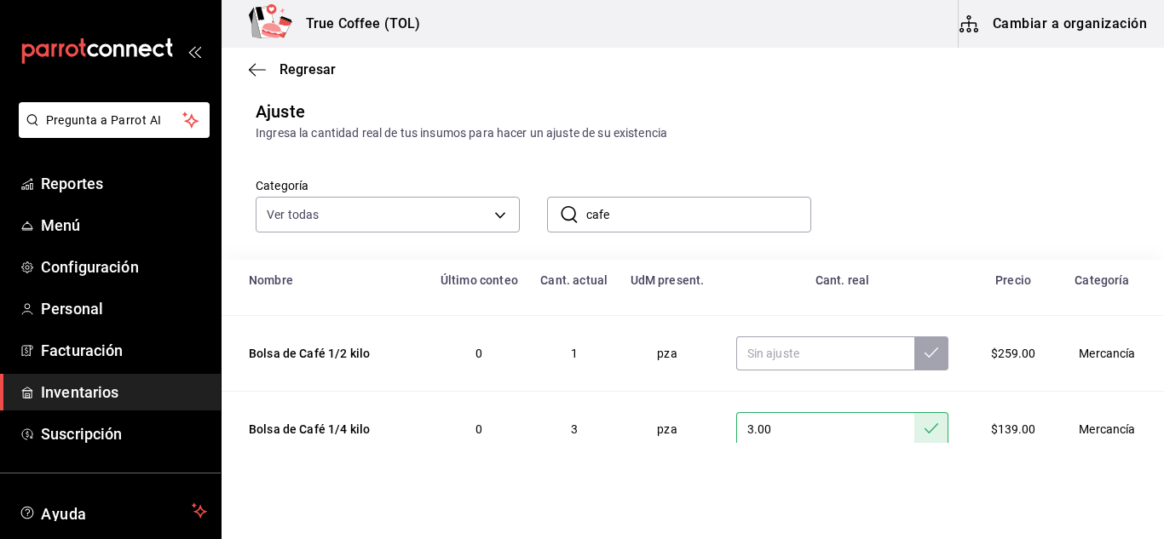
scroll to position [287, 0]
click at [828, 360] on input "text" at bounding box center [825, 354] width 179 height 34
type input "3.00"
click at [924, 355] on icon at bounding box center [931, 353] width 14 height 10
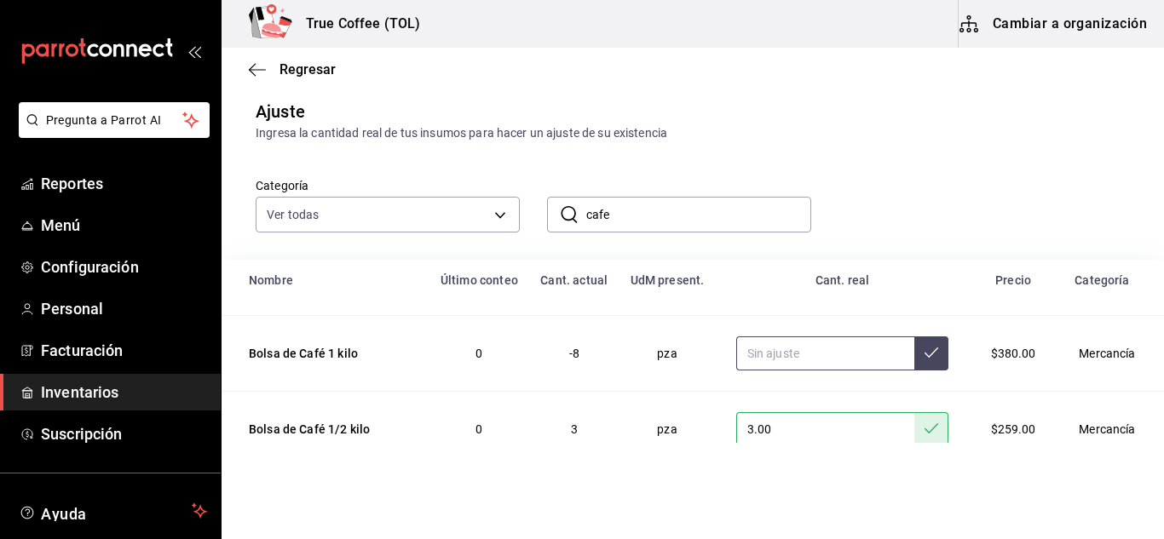
click at [802, 346] on input "text" at bounding box center [825, 354] width 179 height 34
type input "0.00"
click at [924, 356] on icon at bounding box center [931, 353] width 14 height 14
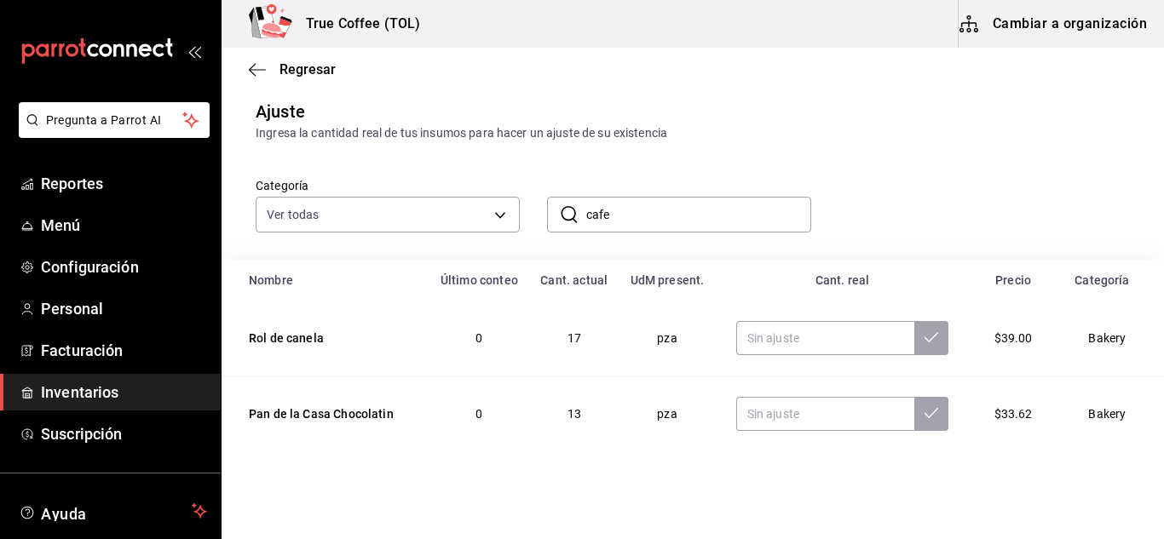
scroll to position [0, 0]
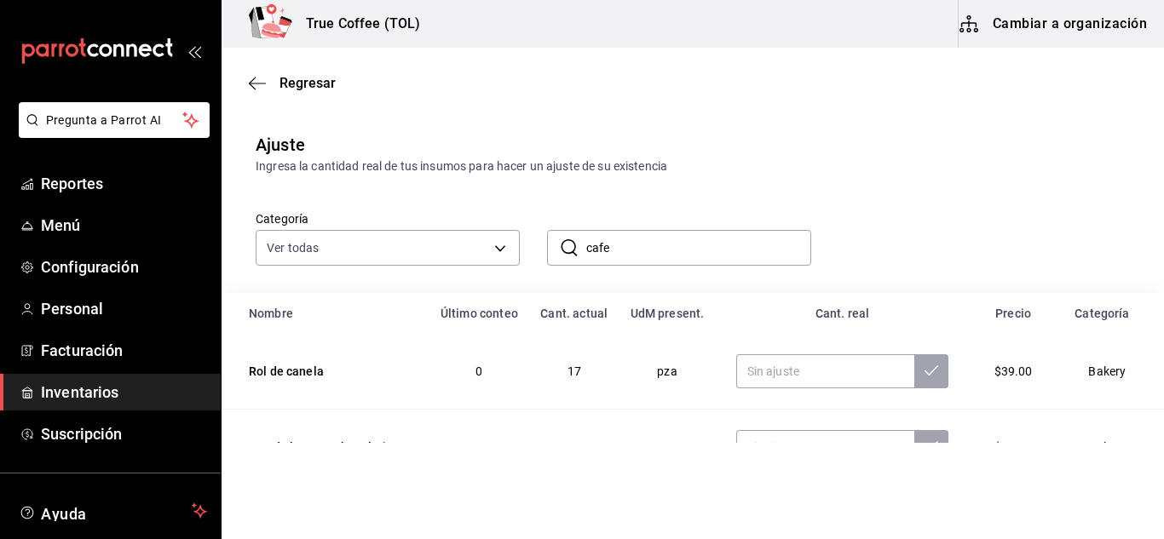
click at [296, 92] on div "Regresar" at bounding box center [693, 82] width 942 height 43
click at [306, 78] on span "Regresar" at bounding box center [307, 83] width 56 height 16
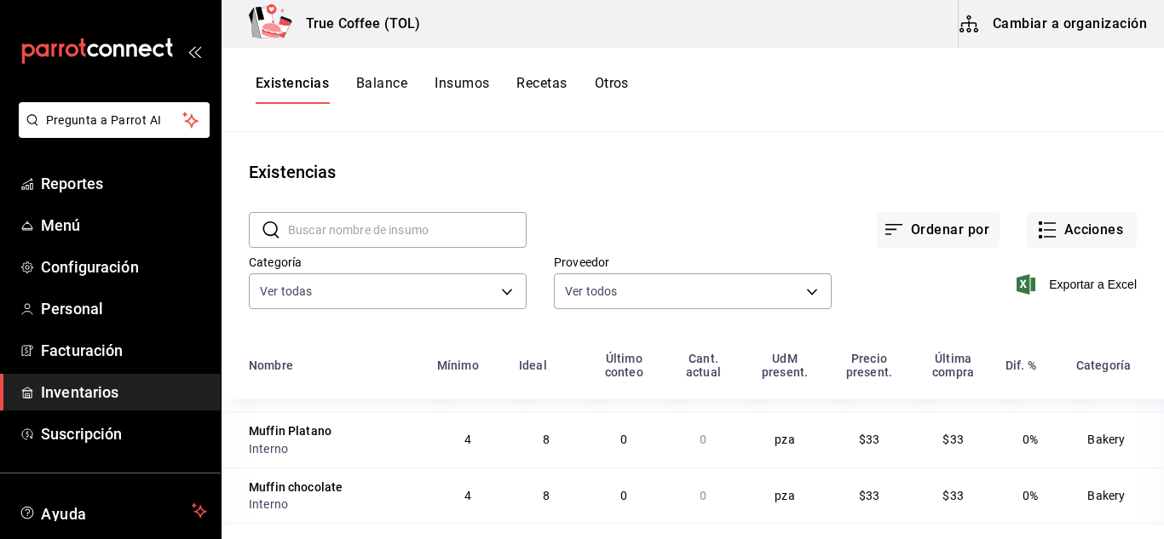
scroll to position [209, 0]
